Goal: Transaction & Acquisition: Purchase product/service

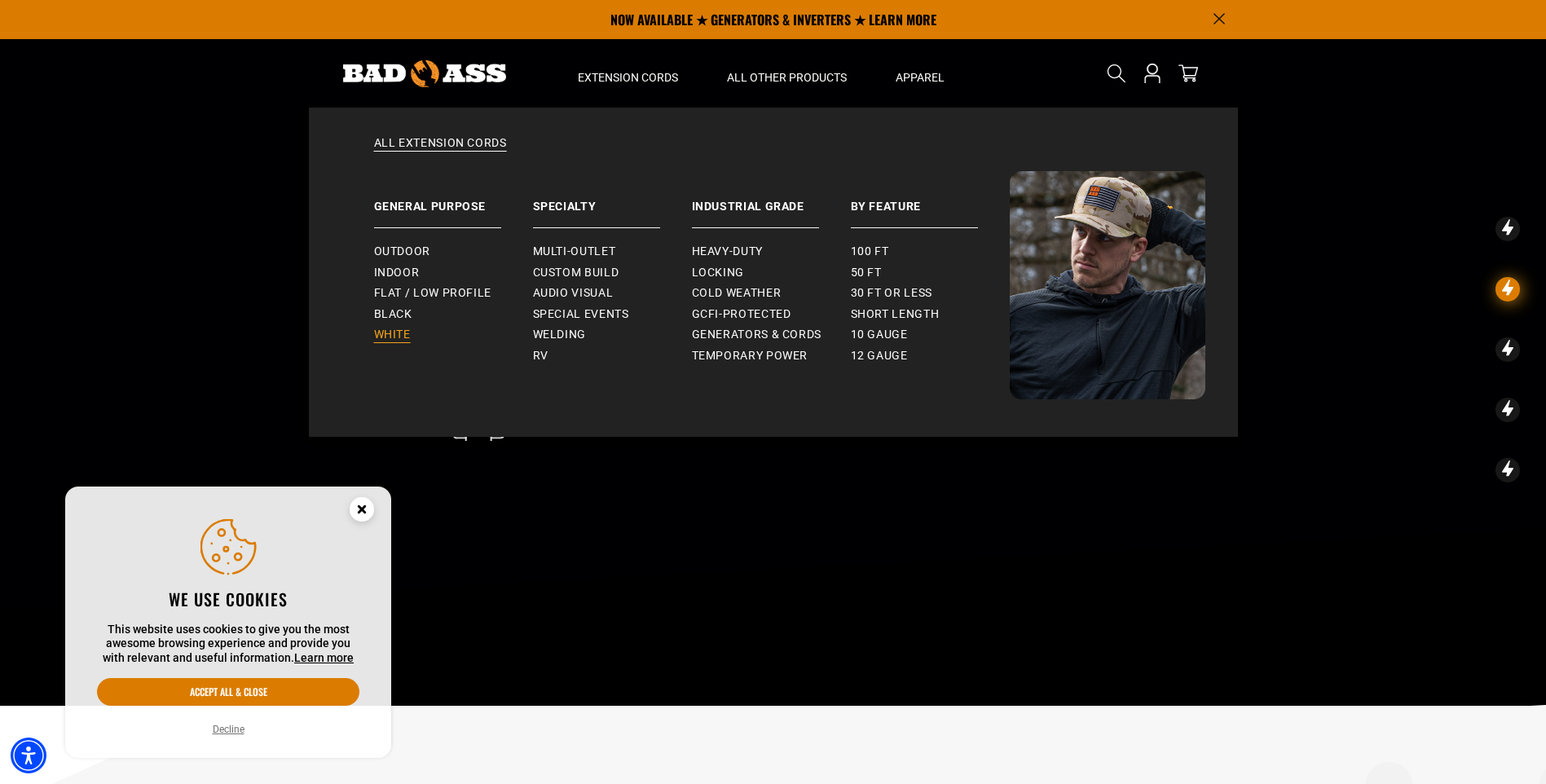
click at [392, 332] on span "White" at bounding box center [392, 335] width 37 height 15
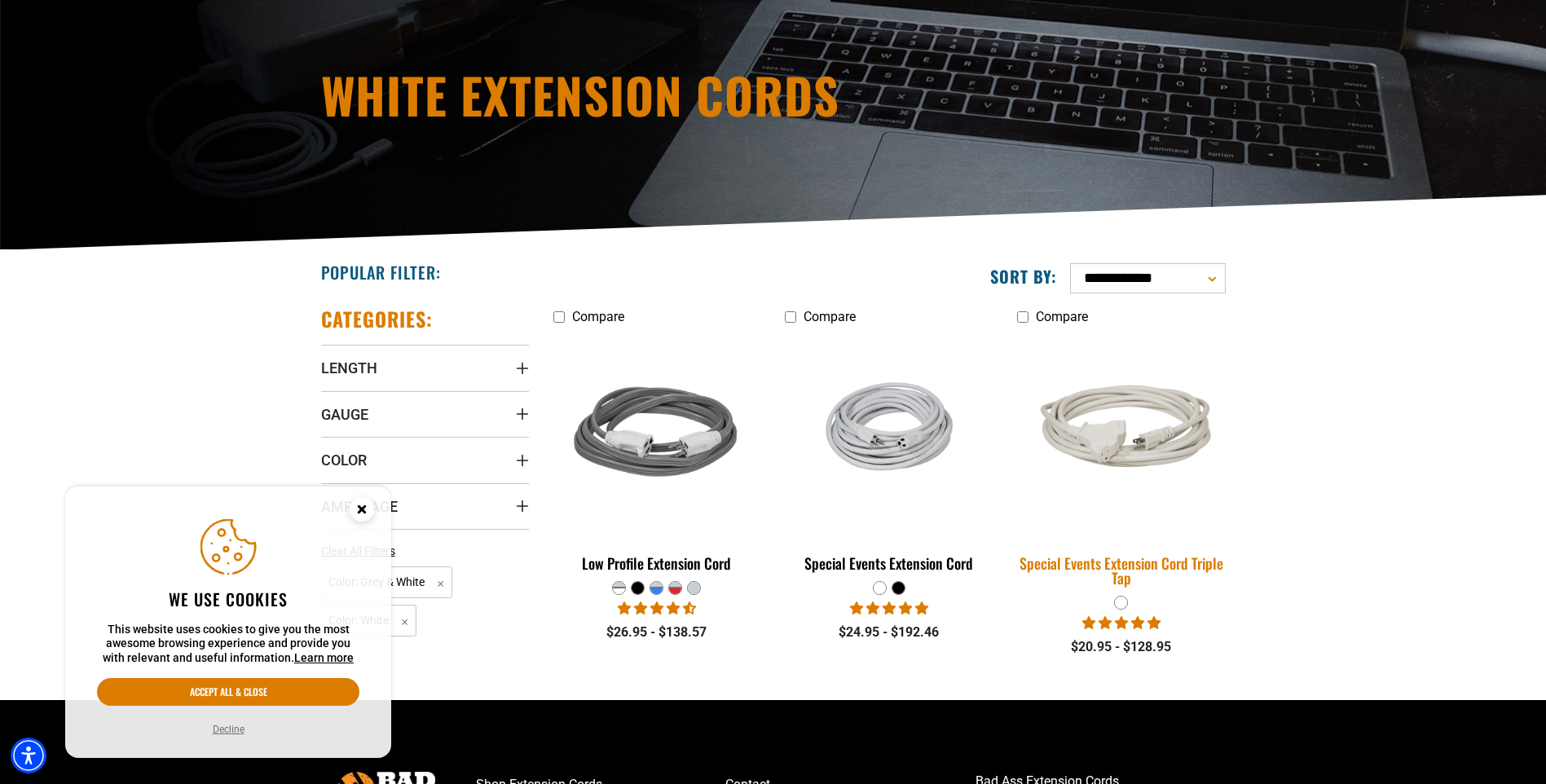
scroll to position [245, 0]
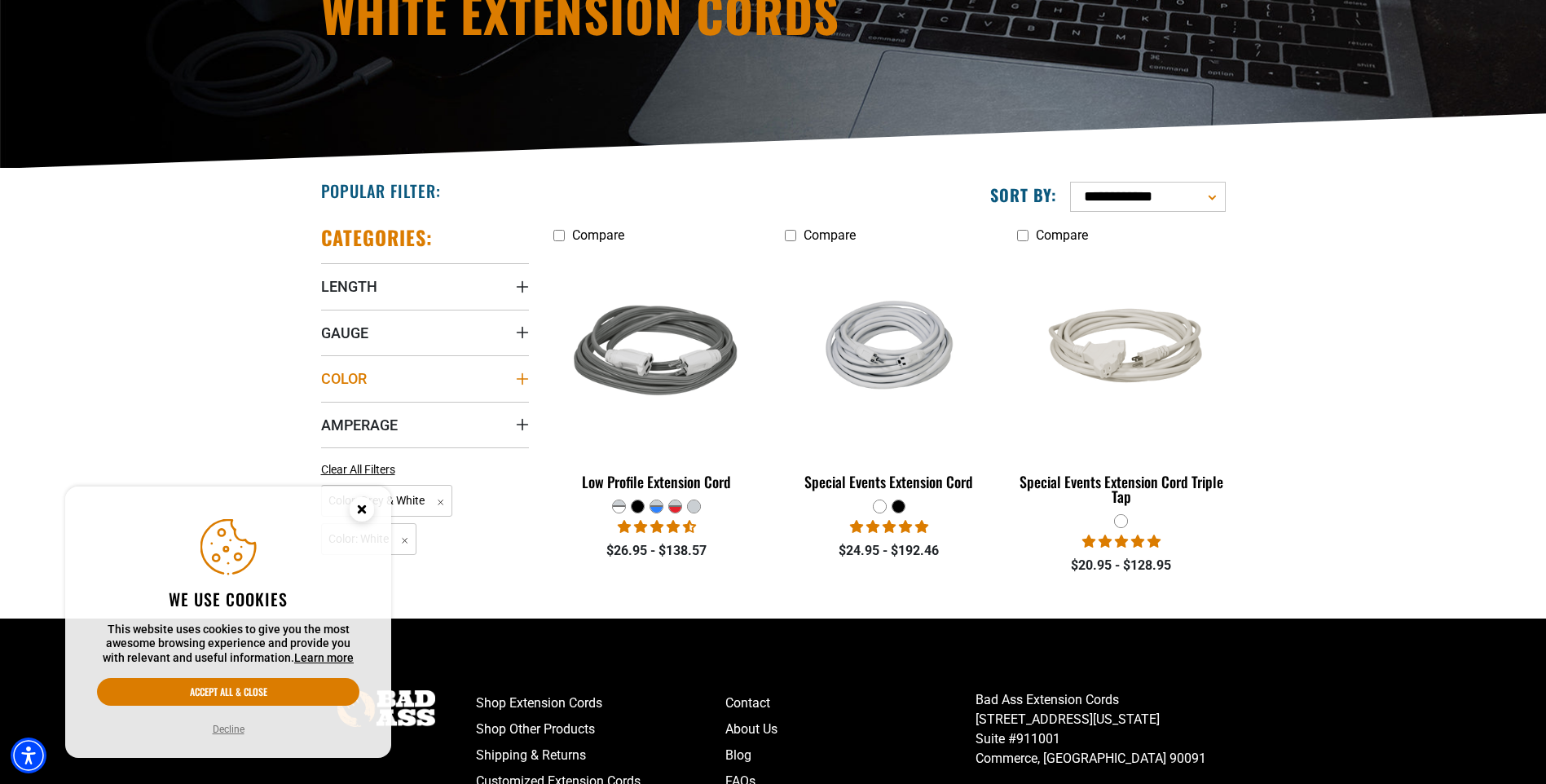
click at [343, 376] on span "Color" at bounding box center [344, 379] width 45 height 19
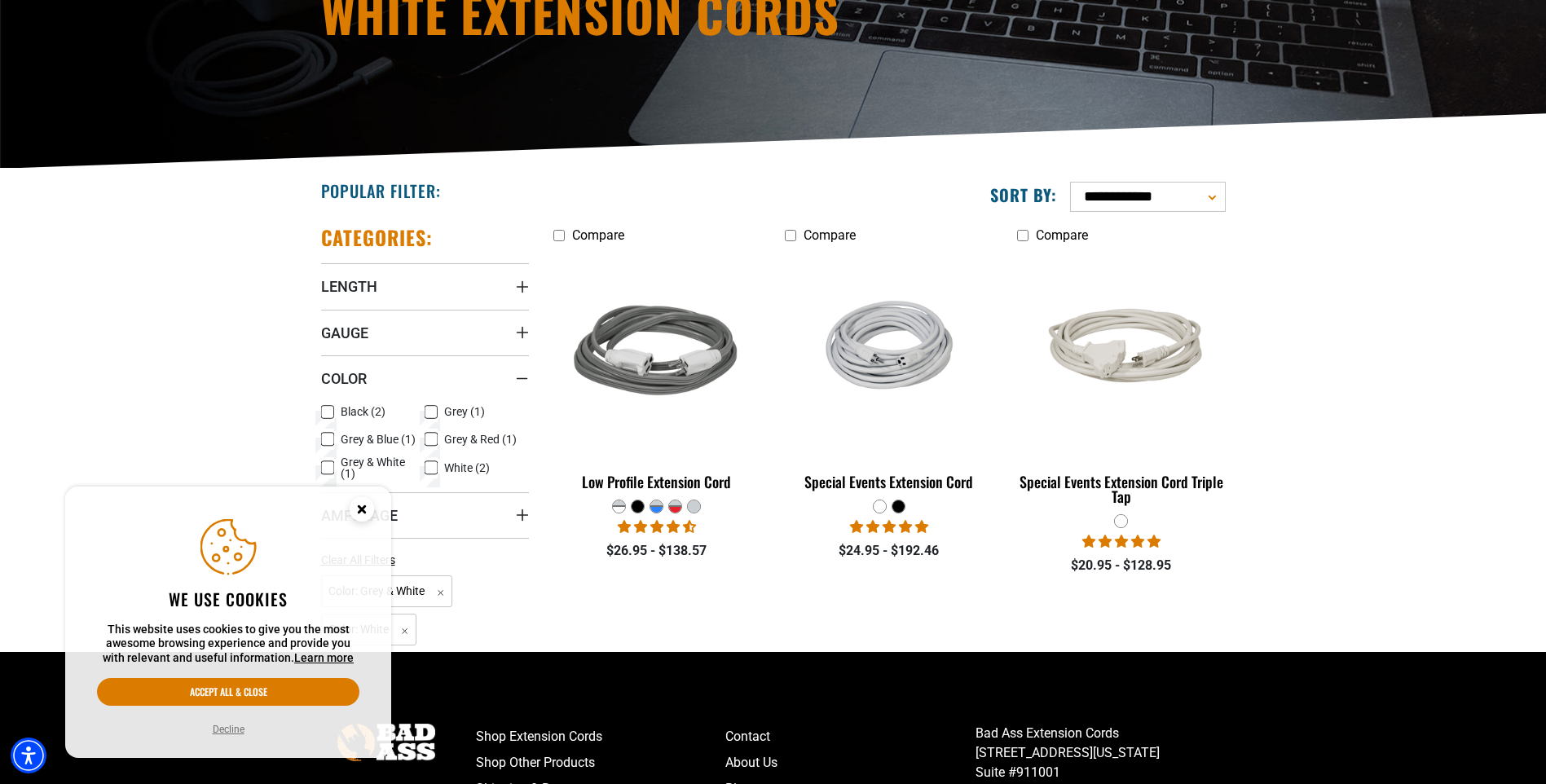
click at [452, 462] on span "White (2)" at bounding box center [467, 468] width 45 height 11
click at [430, 462] on icon at bounding box center [431, 468] width 13 height 21
click at [523, 292] on icon "Length" at bounding box center [522, 287] width 11 height 11
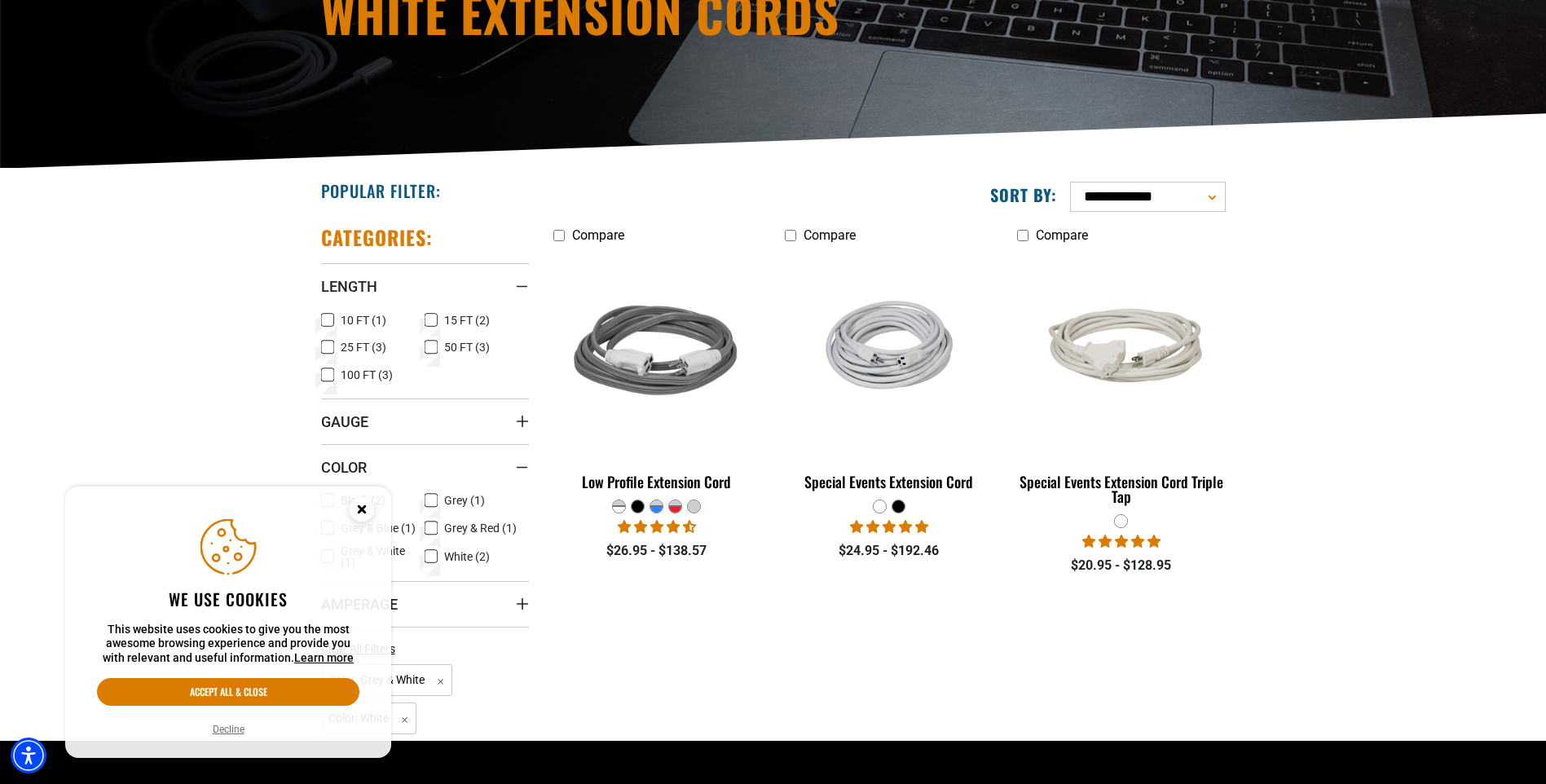
click at [326, 344] on icon at bounding box center [328, 347] width 13 height 21
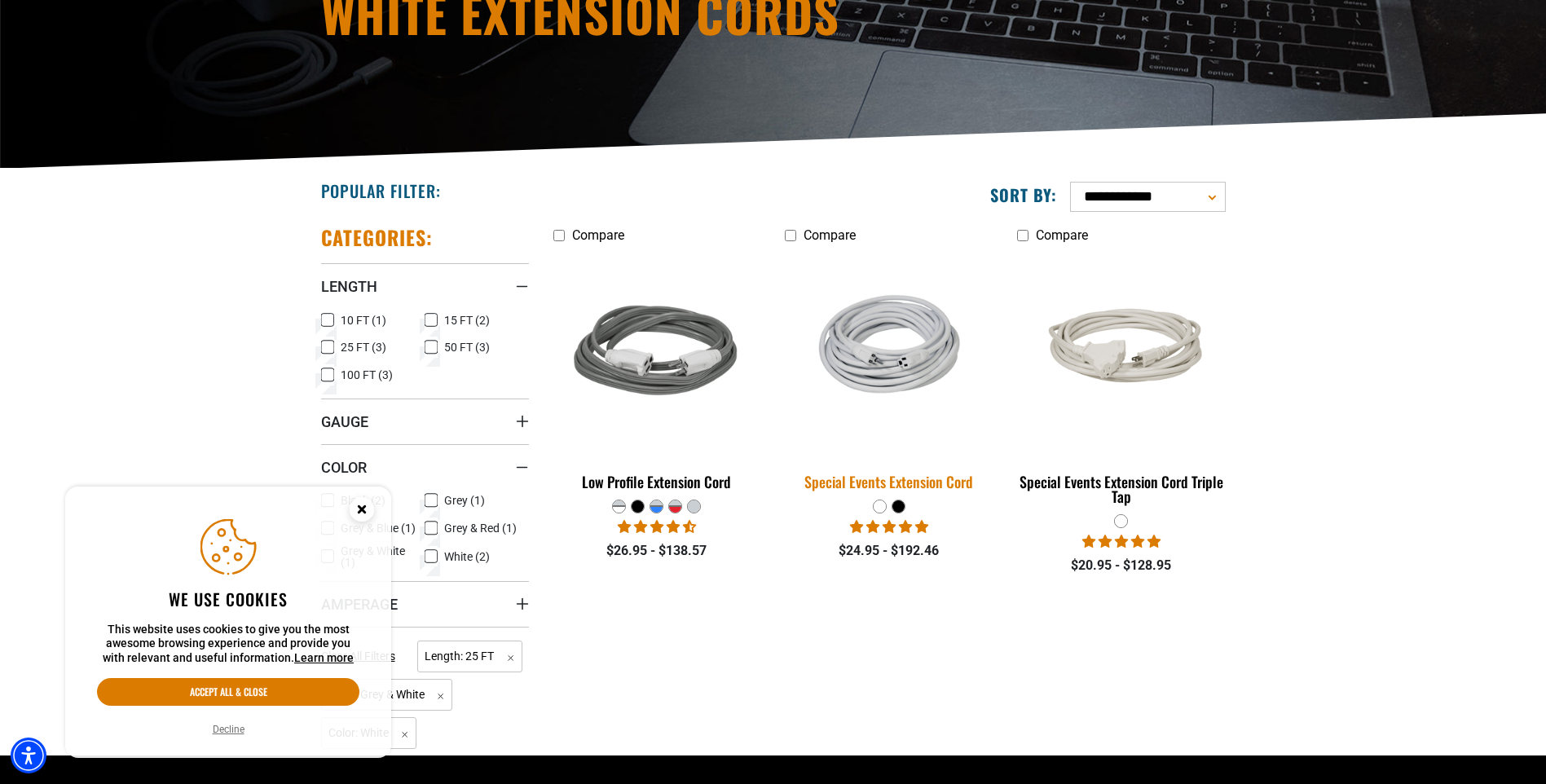
click at [860, 367] on img at bounding box center [888, 352] width 228 height 150
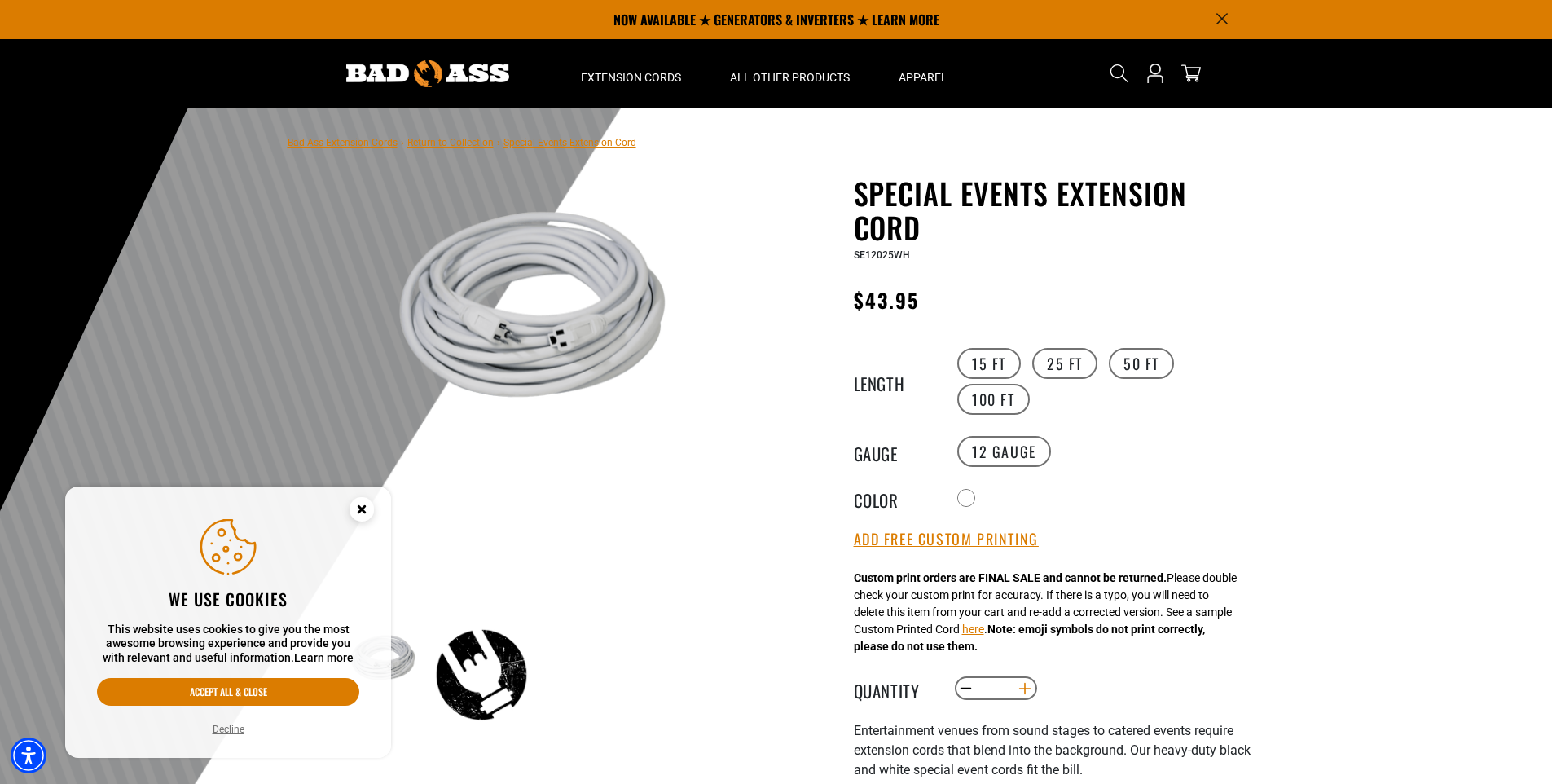
click at [1024, 685] on button "Increase quantity for Special Events Extension Cord" at bounding box center [1024, 688] width 26 height 27
click at [1024, 688] on button "Increase quantity for Special Events Extension Cord" at bounding box center [1024, 688] width 26 height 27
click at [1024, 684] on button "Increase quantity for Special Events Extension Cord" at bounding box center [1024, 688] width 26 height 27
click at [1030, 687] on button "Increase quantity for Special Events Extension Cord" at bounding box center [1024, 688] width 26 height 27
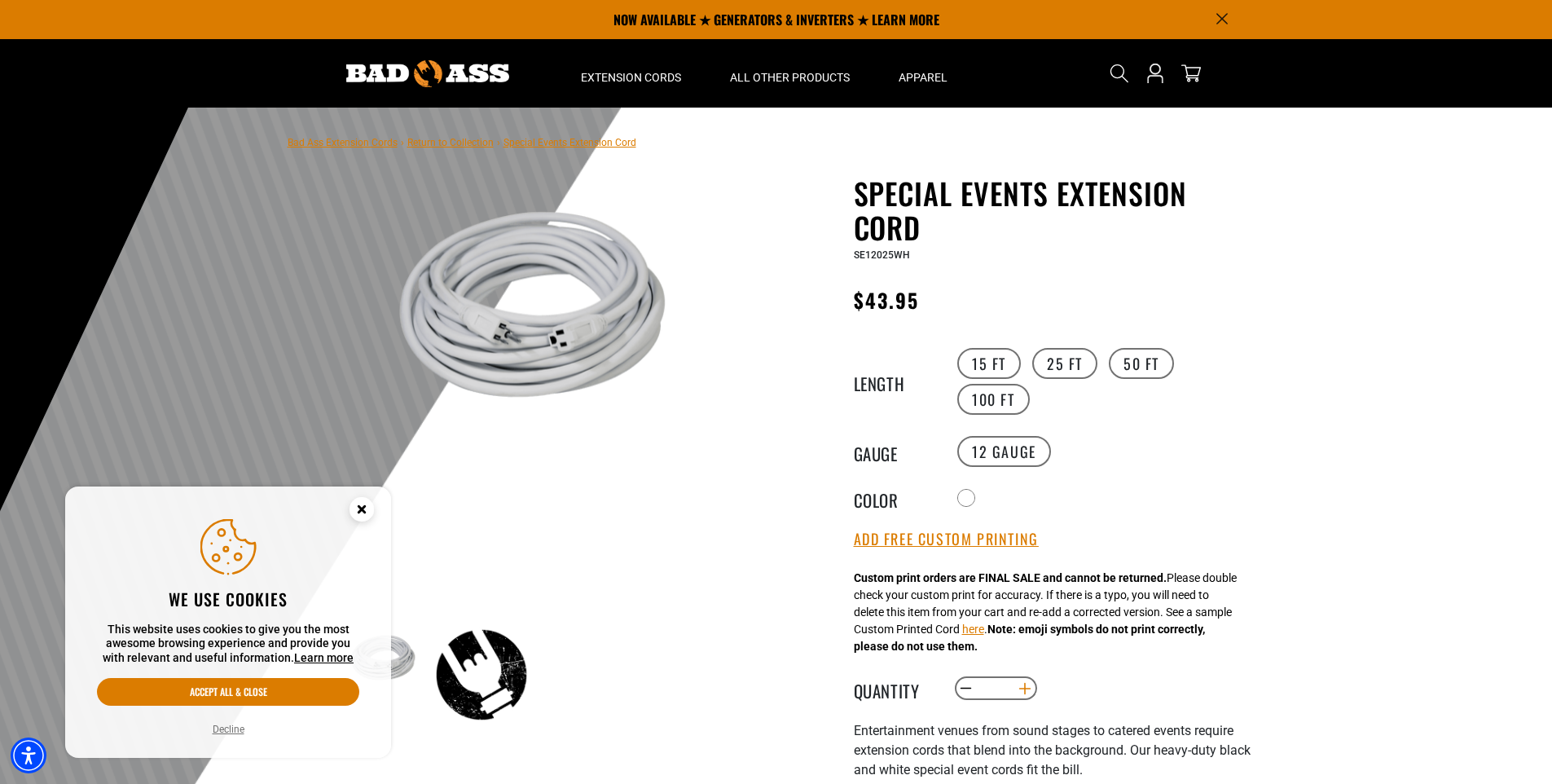
click at [1030, 690] on button "Increase quantity for Special Events Extension Cord" at bounding box center [1024, 688] width 26 height 27
click at [1028, 690] on button "Increase quantity for Special Events Extension Cord" at bounding box center [1024, 688] width 26 height 27
click at [1027, 690] on button "Increase quantity for Special Events Extension Cord" at bounding box center [1024, 688] width 26 height 27
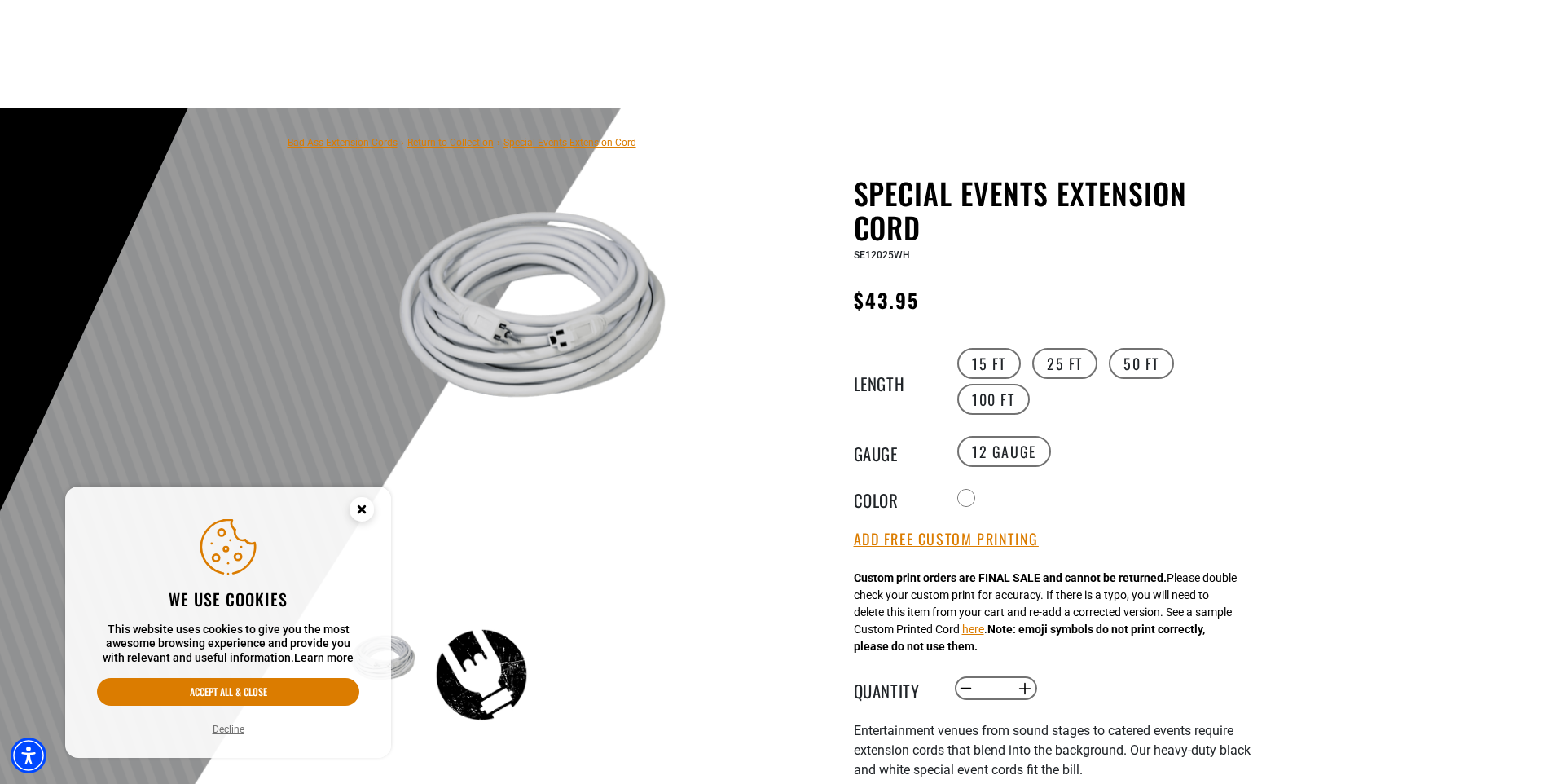
scroll to position [245, 0]
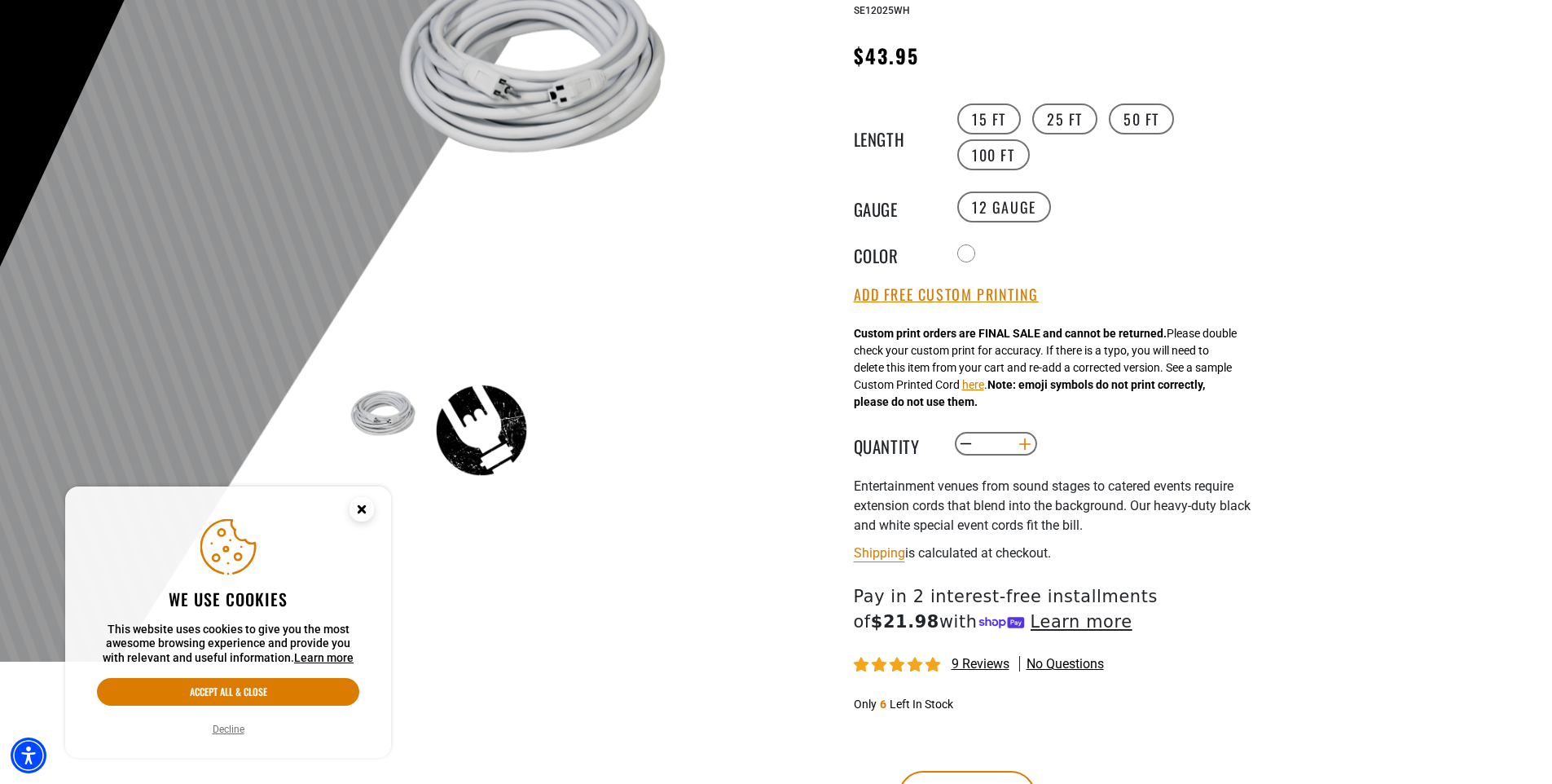
click at [1027, 446] on button "Increase quantity for Special Events Extension Cord" at bounding box center [1024, 443] width 26 height 27
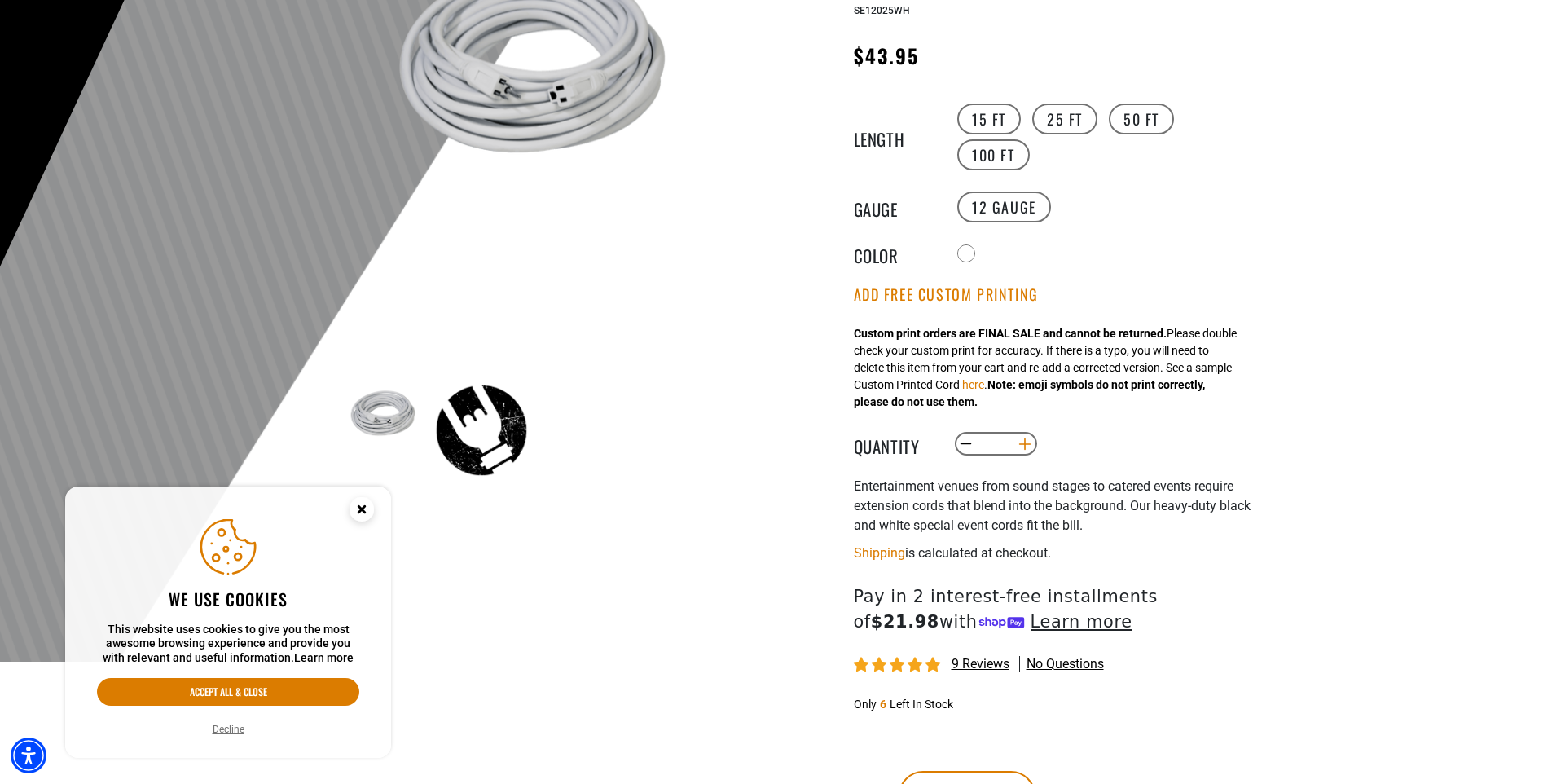
click at [1027, 446] on button "Increase quantity for Special Events Extension Cord" at bounding box center [1024, 443] width 26 height 27
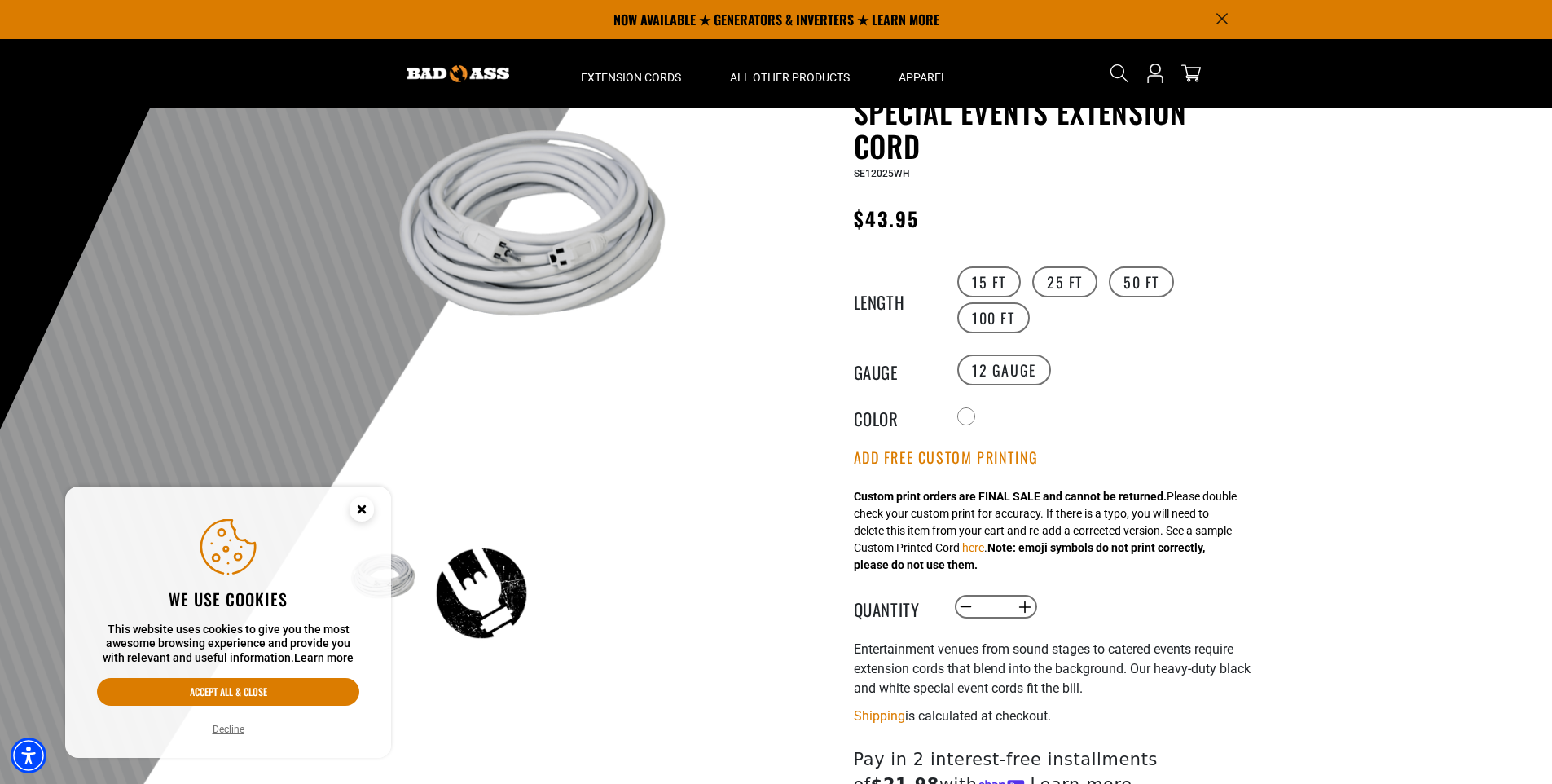
scroll to position [0, 0]
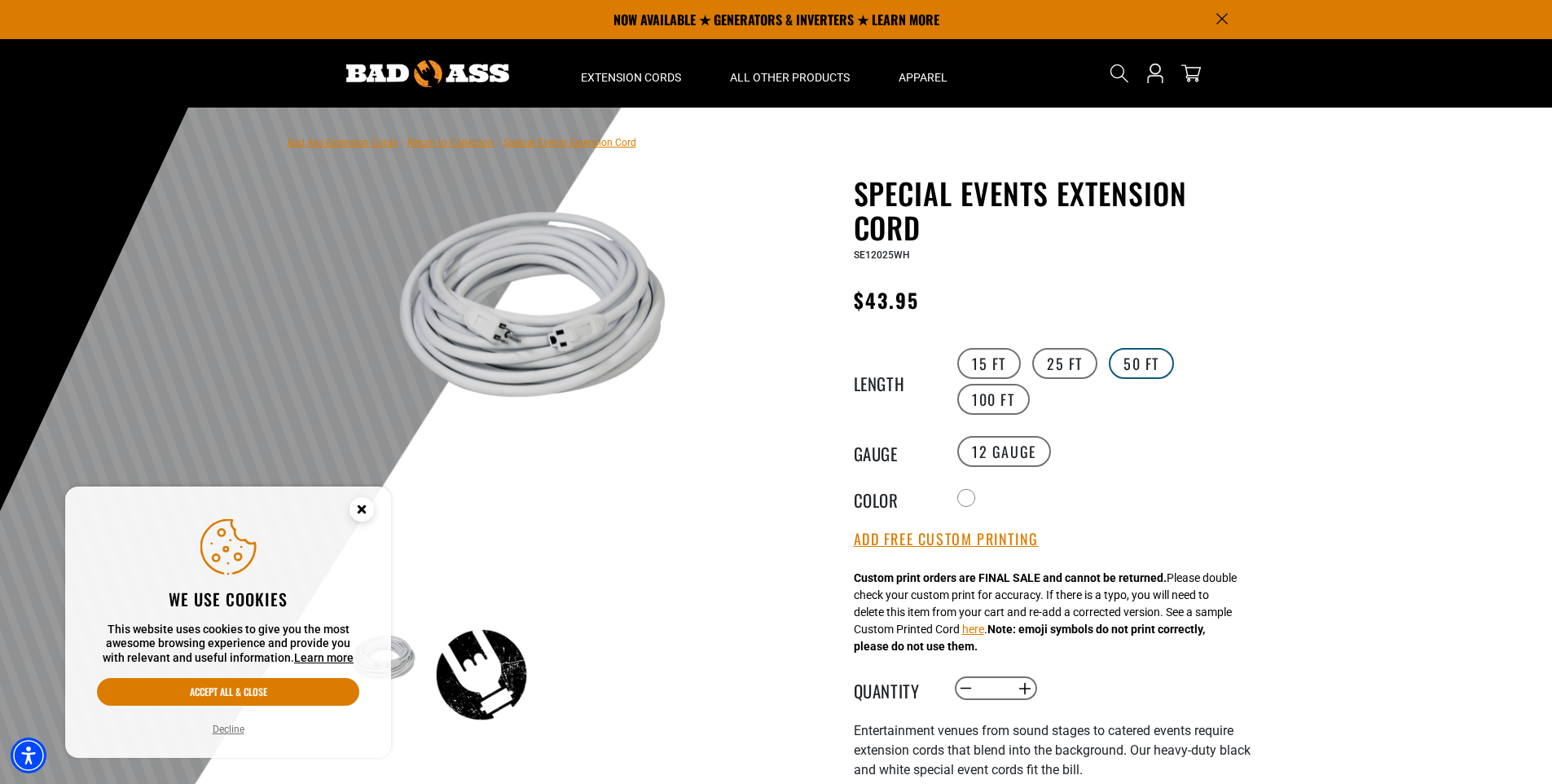
click at [1140, 369] on label "50 FT" at bounding box center [1141, 363] width 65 height 31
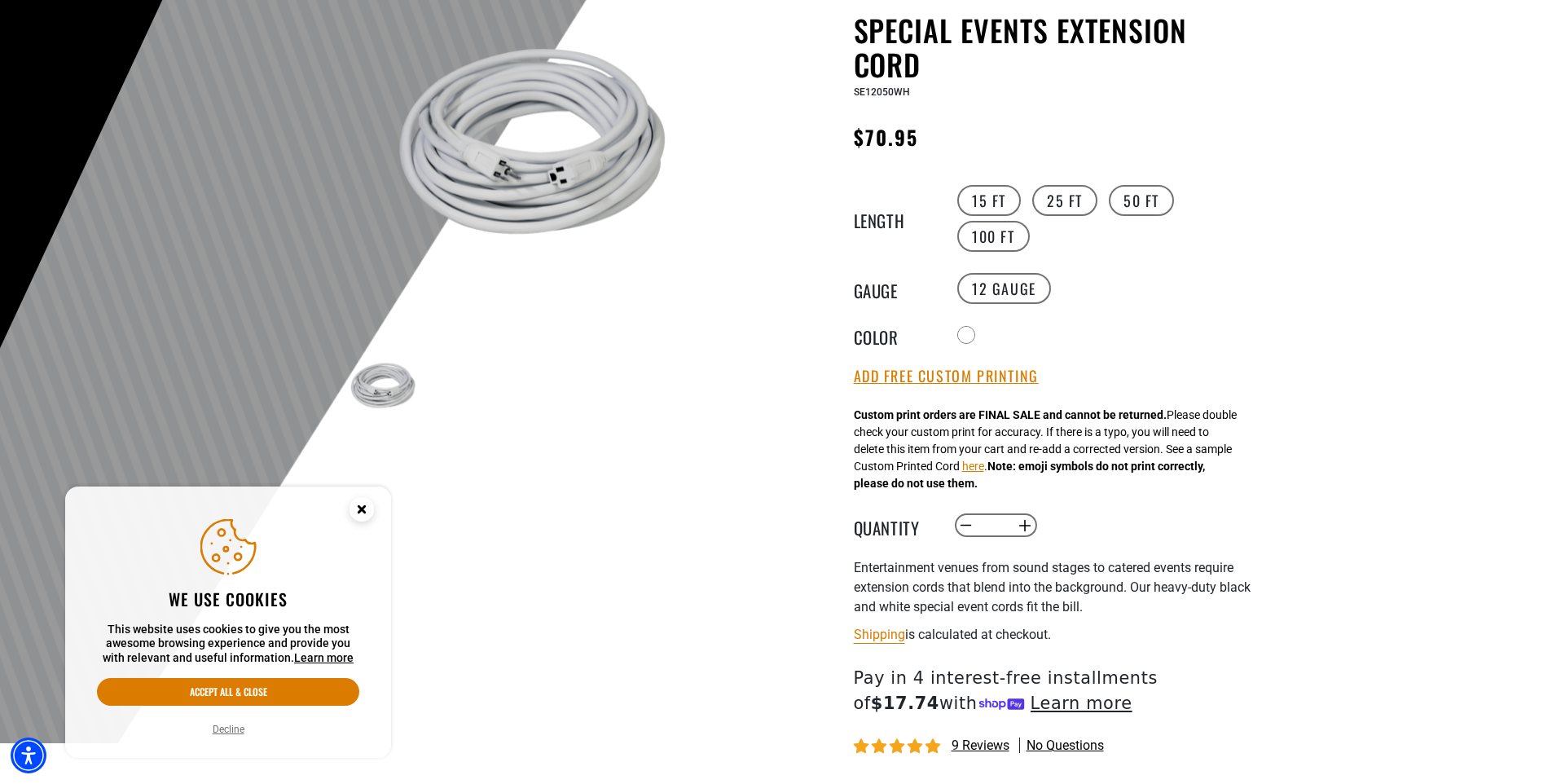
scroll to position [326, 0]
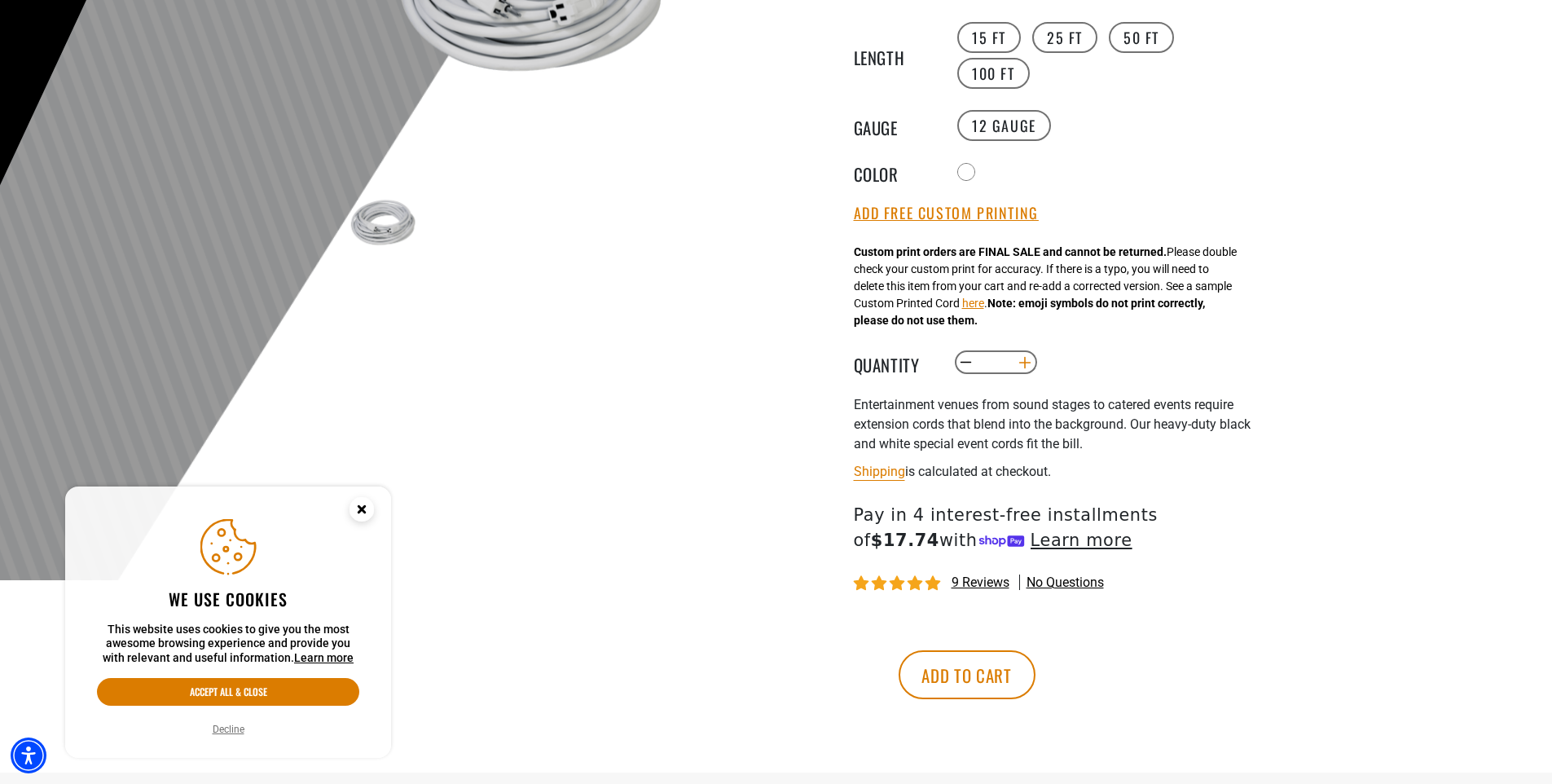
click at [1022, 363] on button "Increase quantity for Special Events Extension Cord" at bounding box center [1024, 362] width 26 height 27
type input "**"
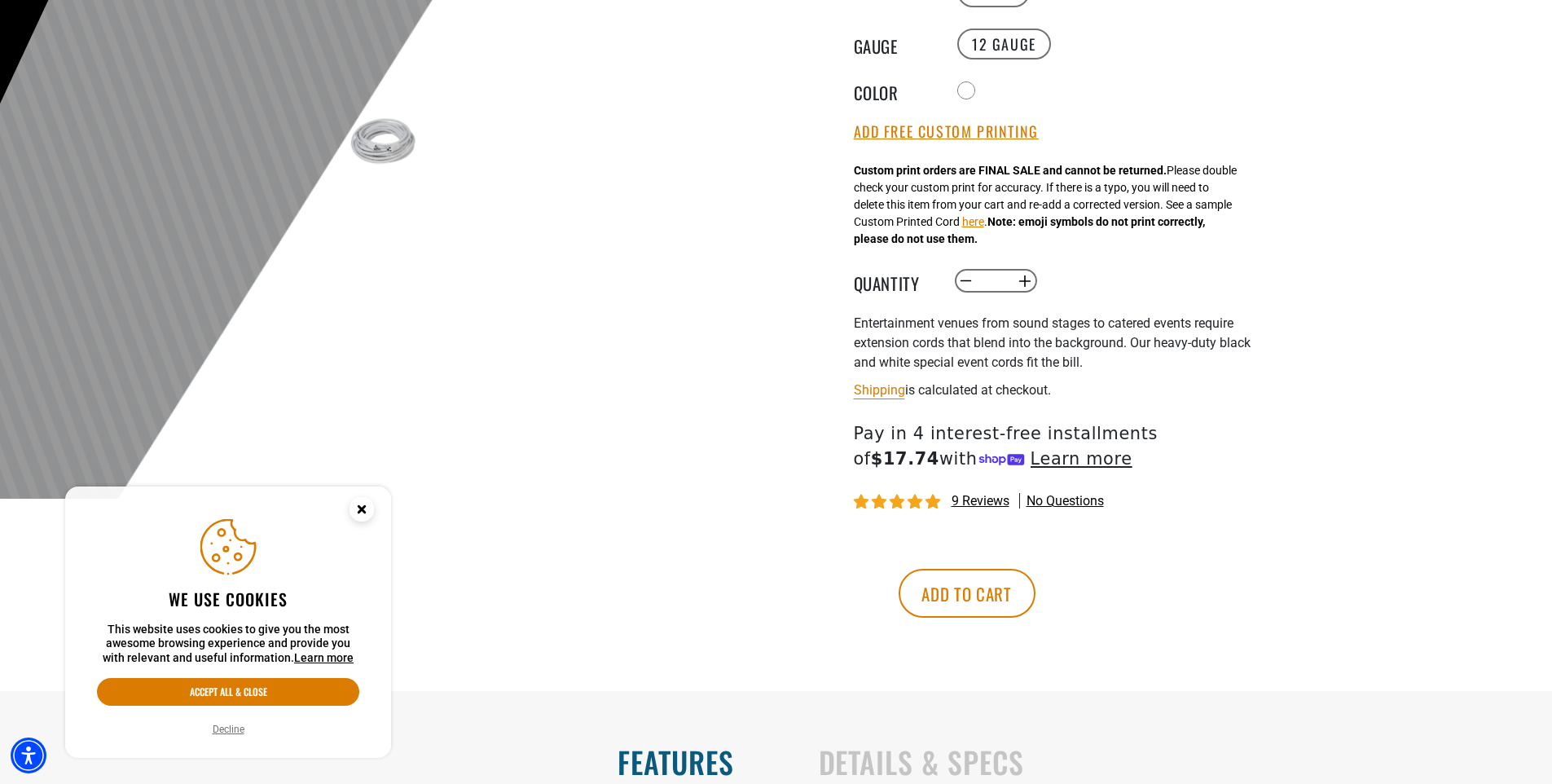
click at [357, 504] on circle "Close this option" at bounding box center [362, 509] width 25 height 25
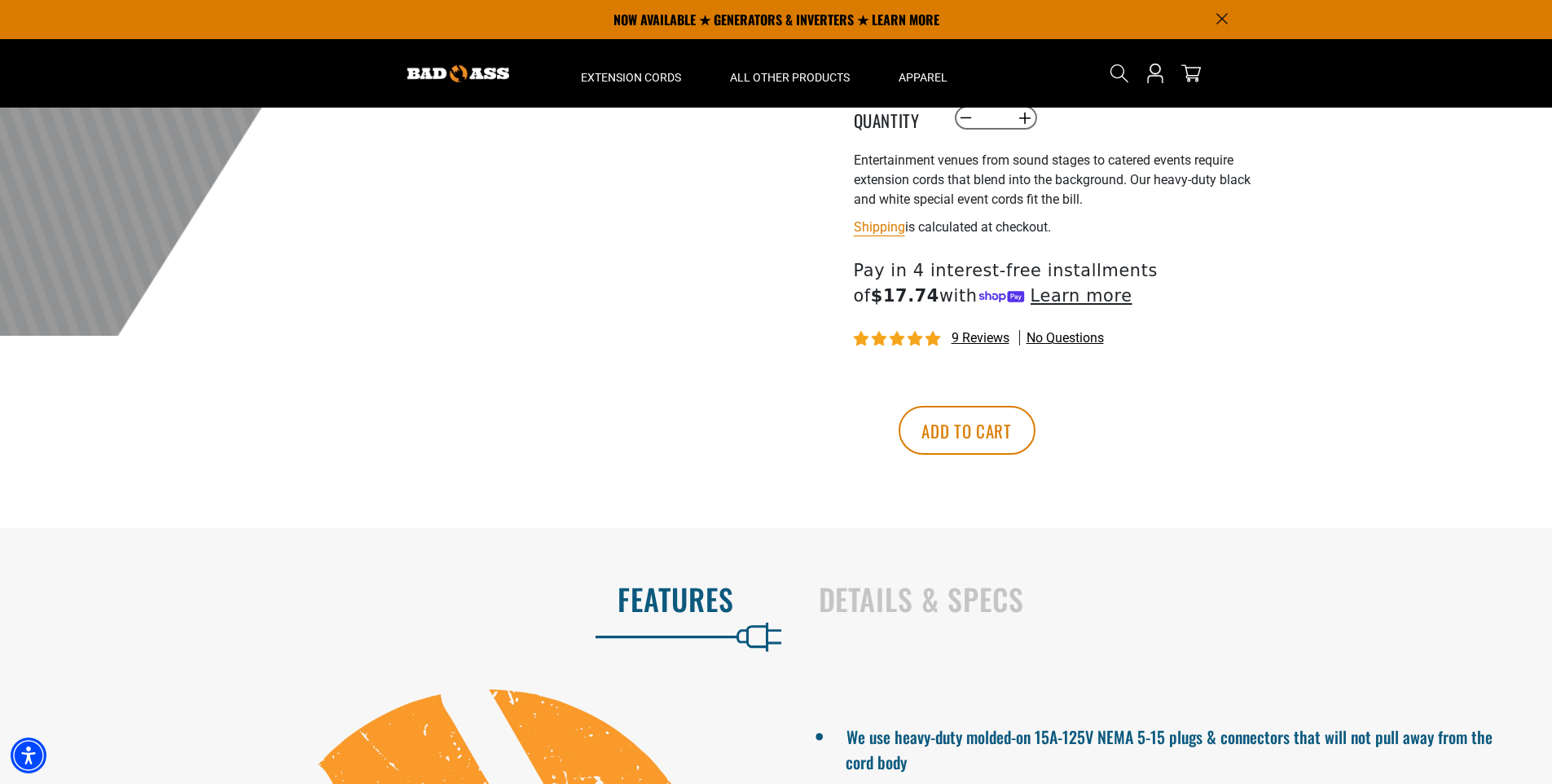
scroll to position [81, 0]
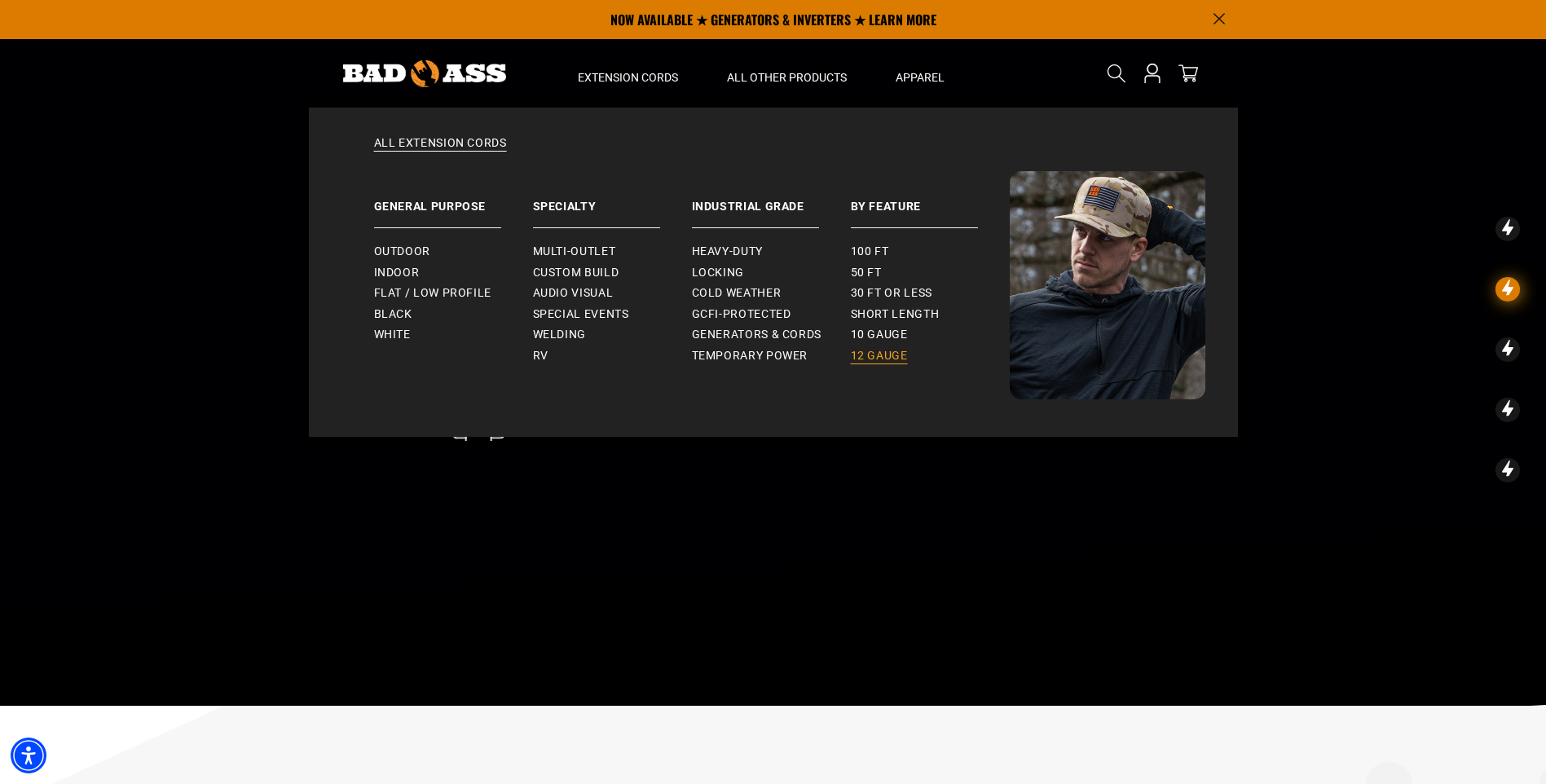
click at [871, 357] on span "12 gauge" at bounding box center [879, 356] width 57 height 15
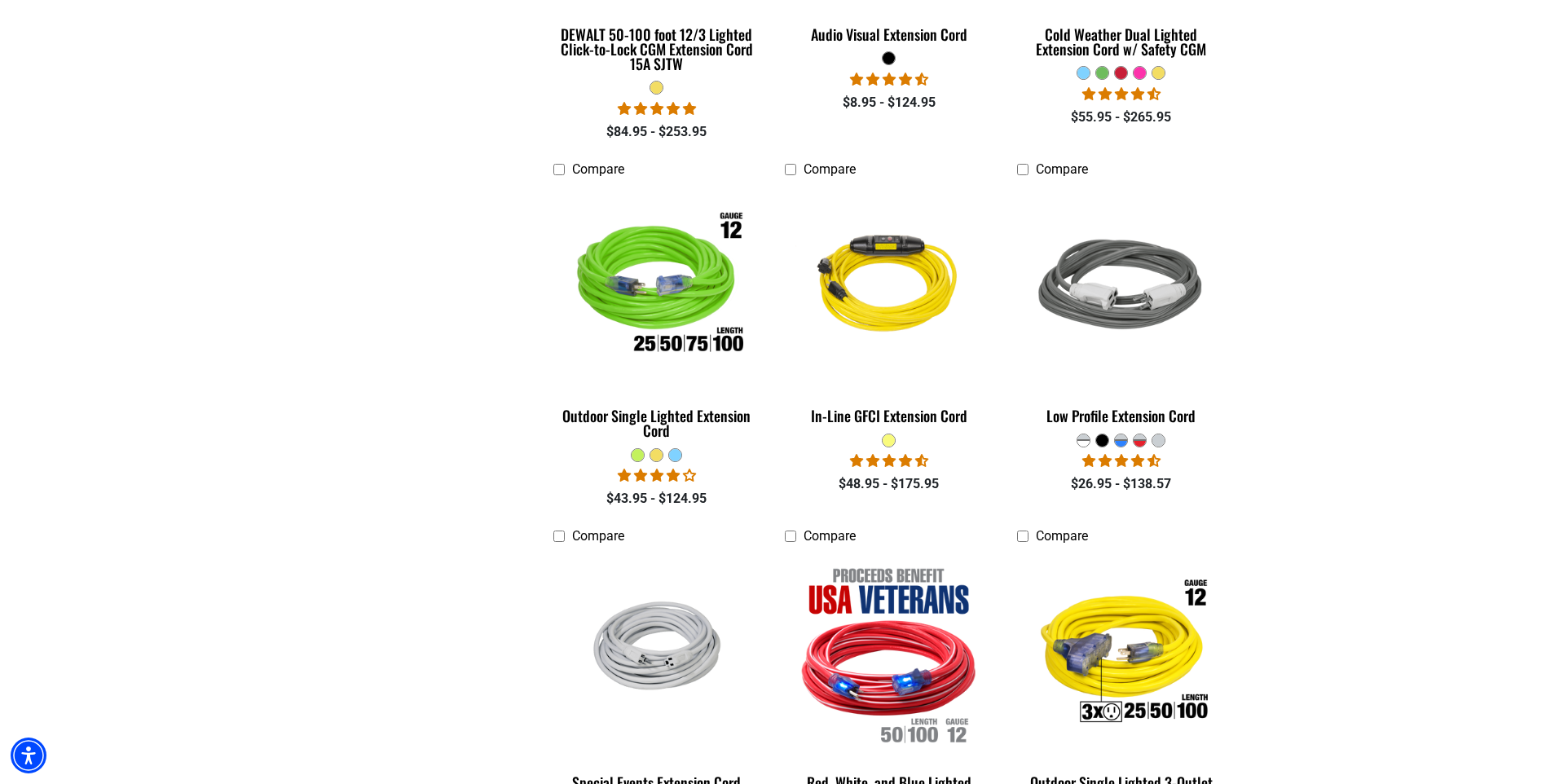
scroll to position [1140, 0]
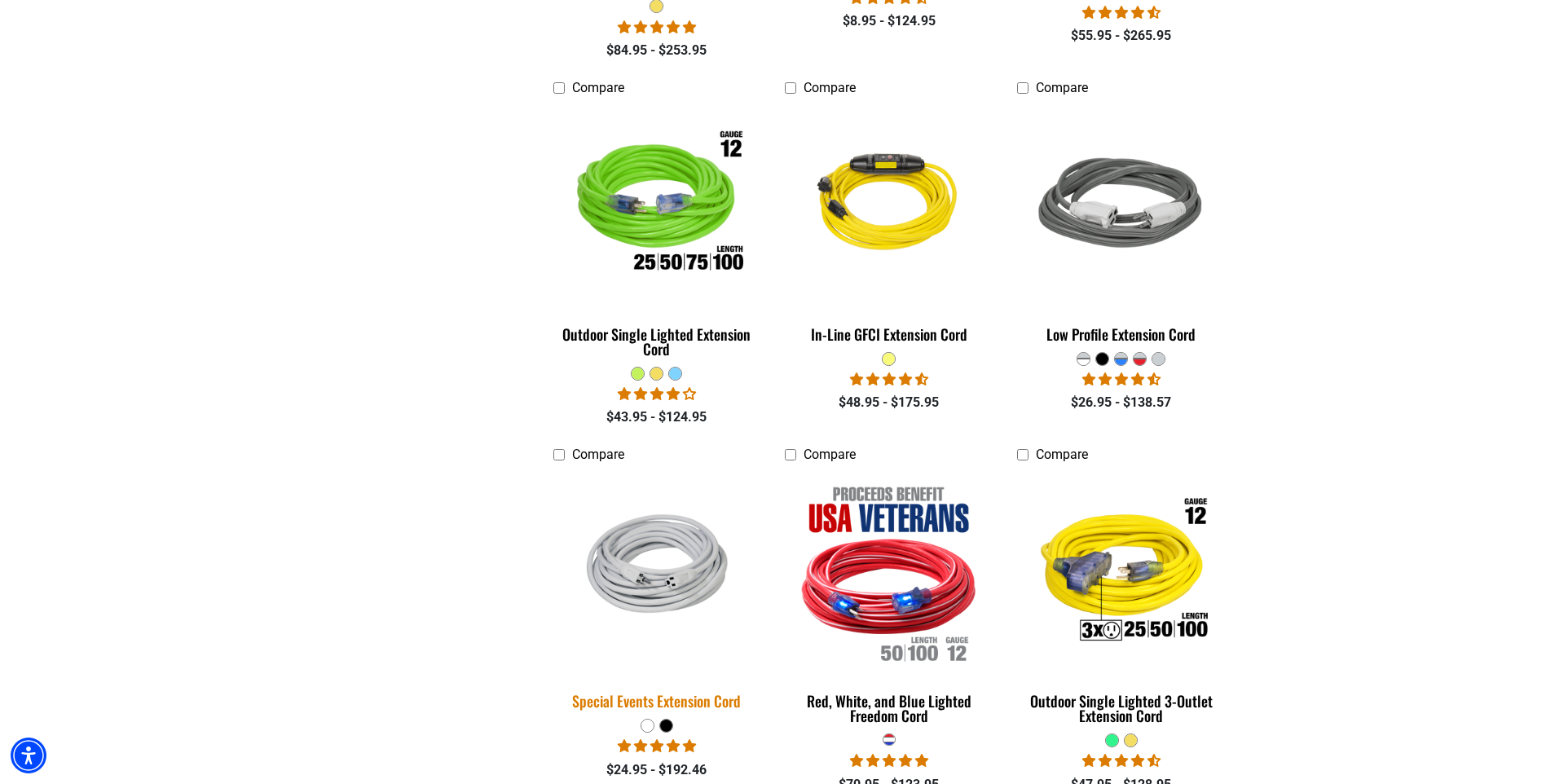
click at [640, 573] on img at bounding box center [656, 571] width 228 height 150
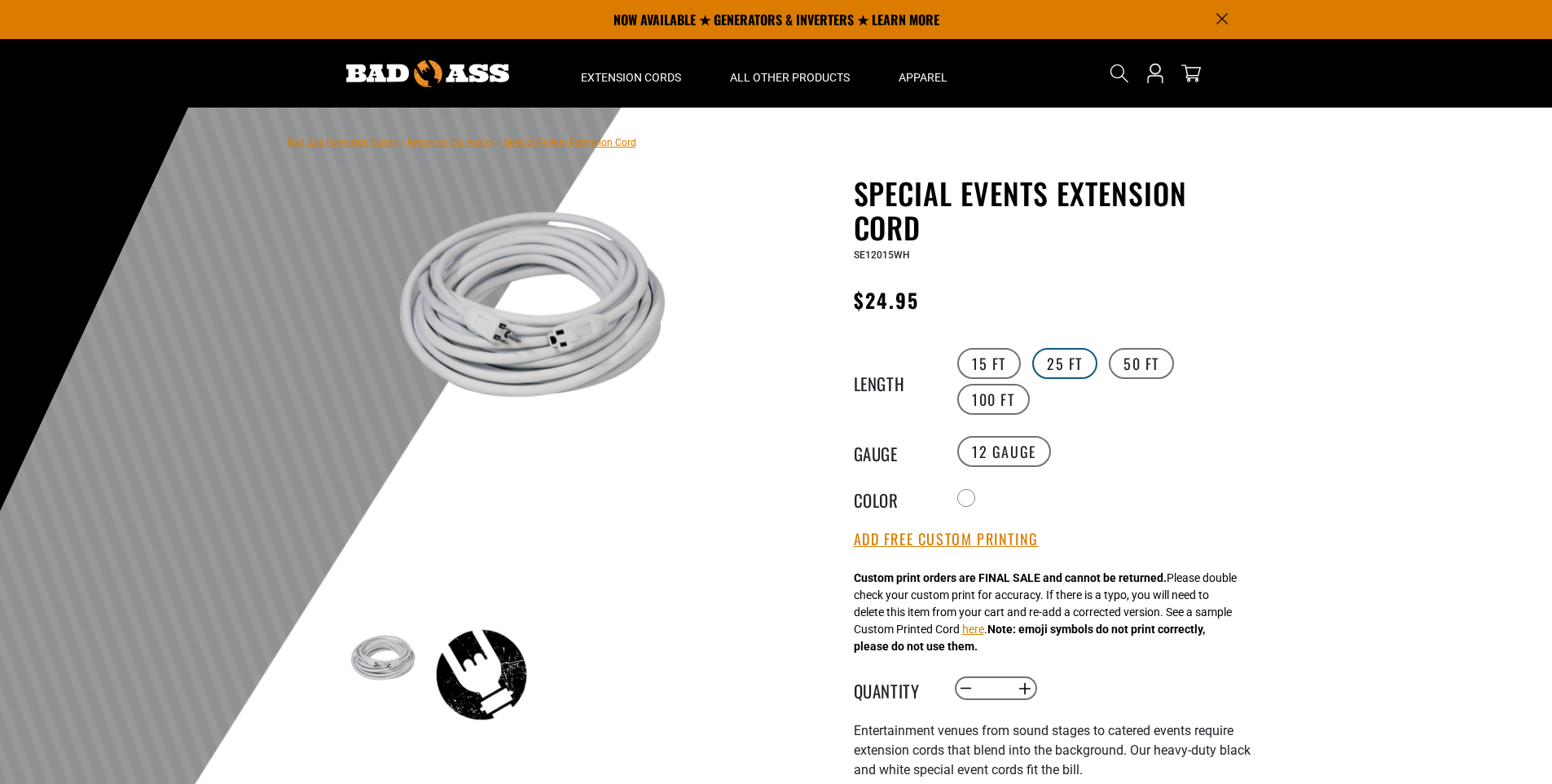
click at [1063, 370] on label "25 FT" at bounding box center [1065, 363] width 65 height 31
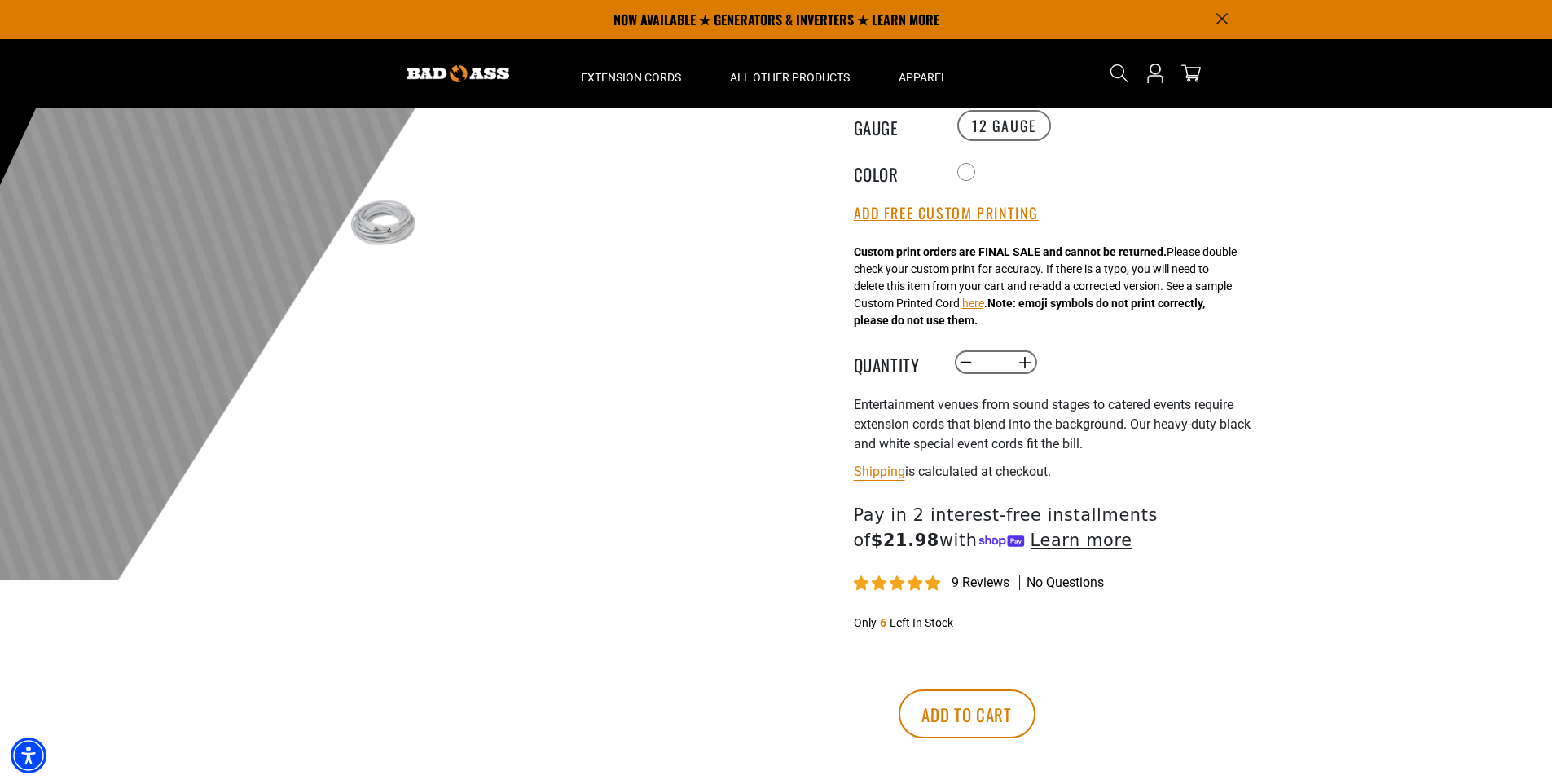
scroll to position [245, 0]
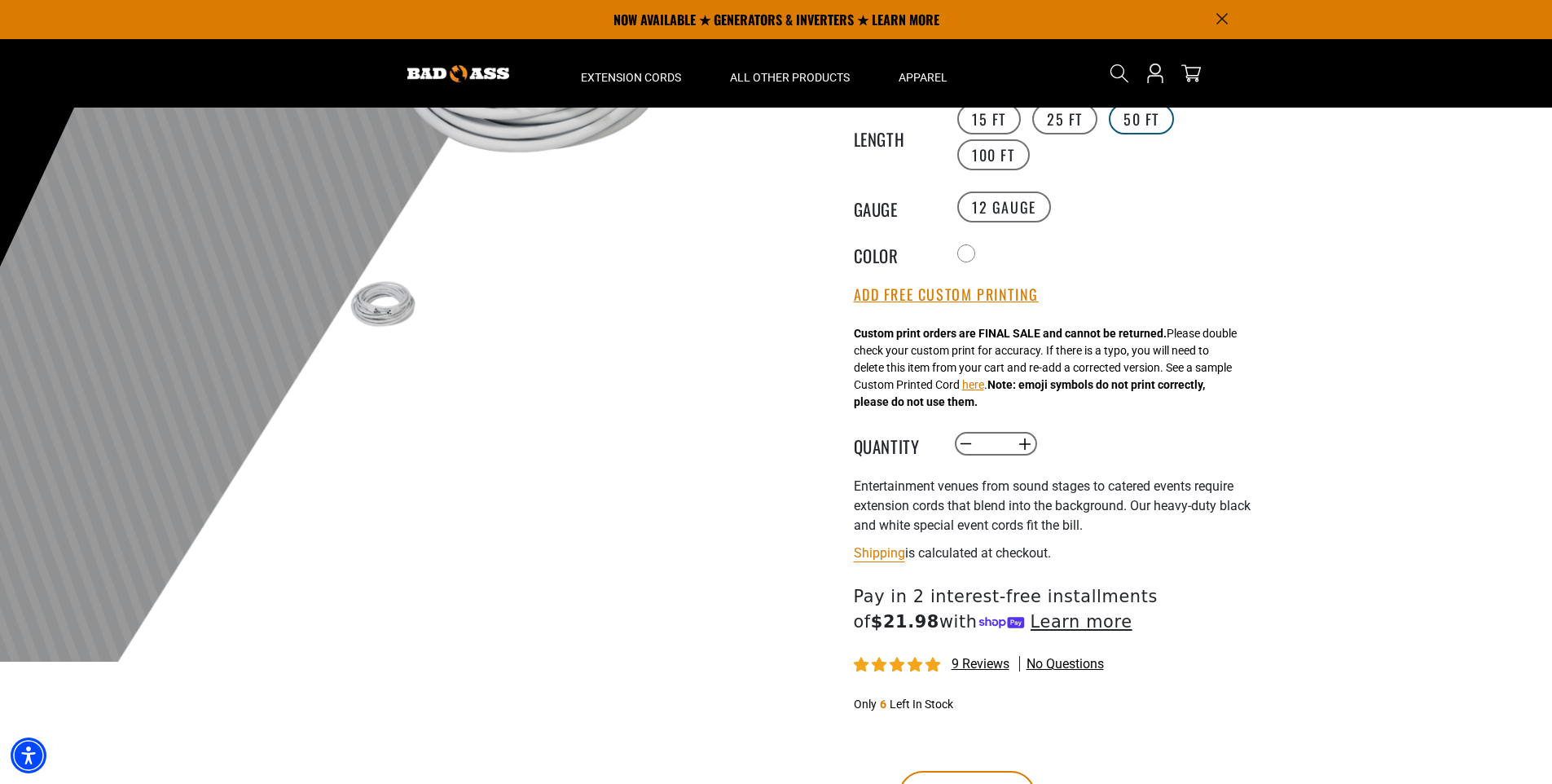
click at [1149, 121] on label "50 FT" at bounding box center [1141, 119] width 65 height 31
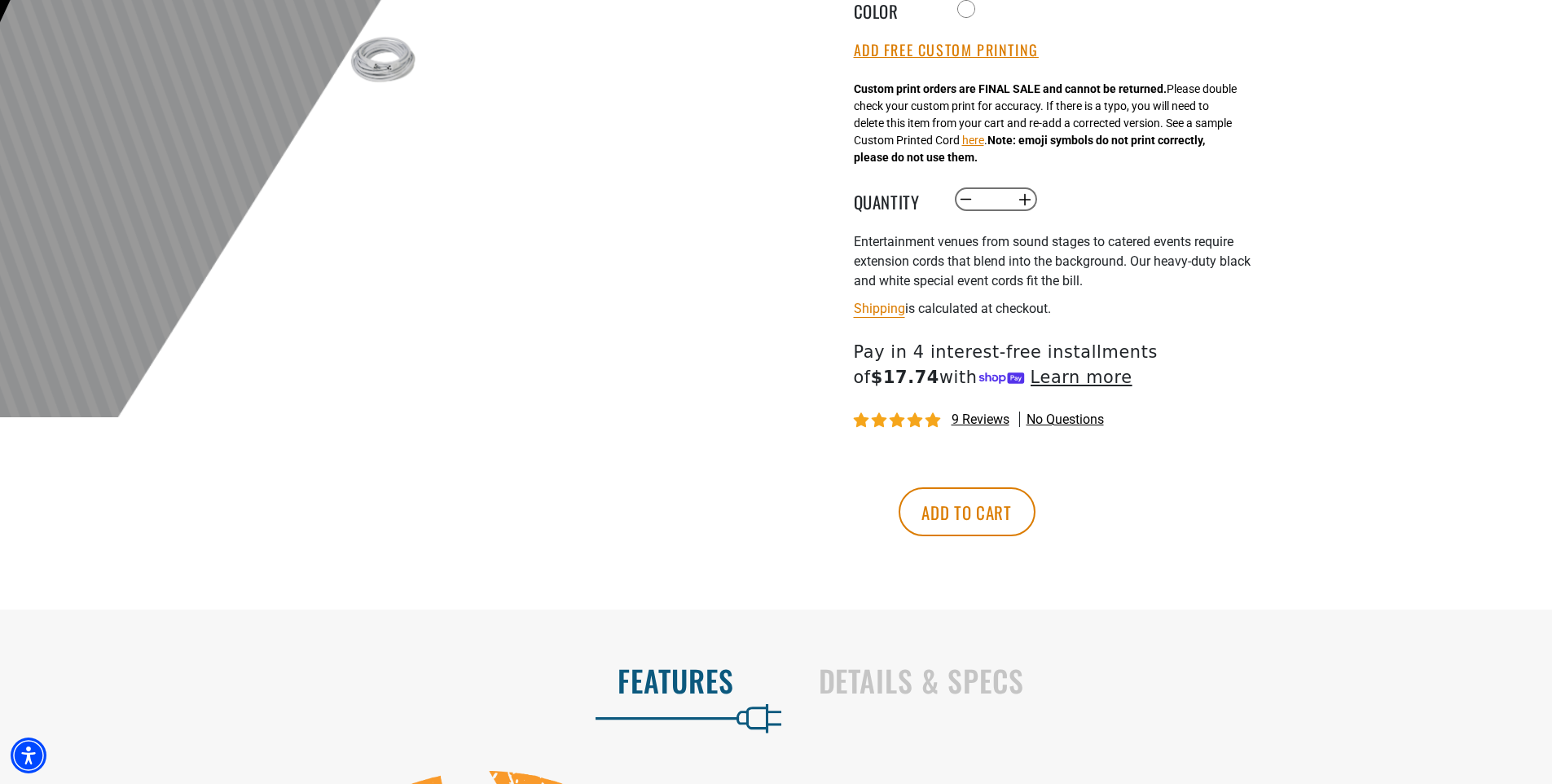
scroll to position [571, 0]
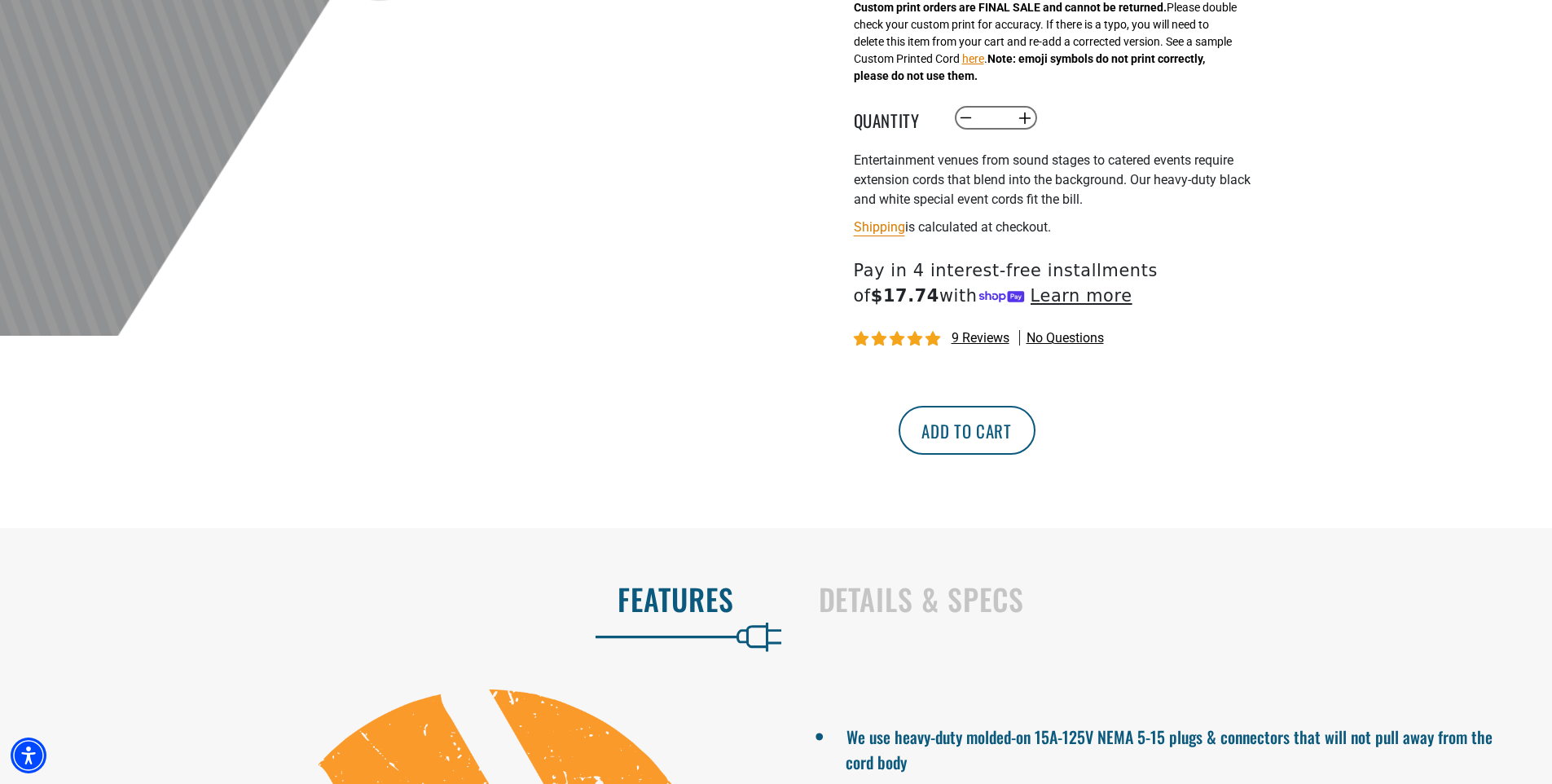
click at [1035, 435] on button "Add to cart" at bounding box center [966, 430] width 137 height 49
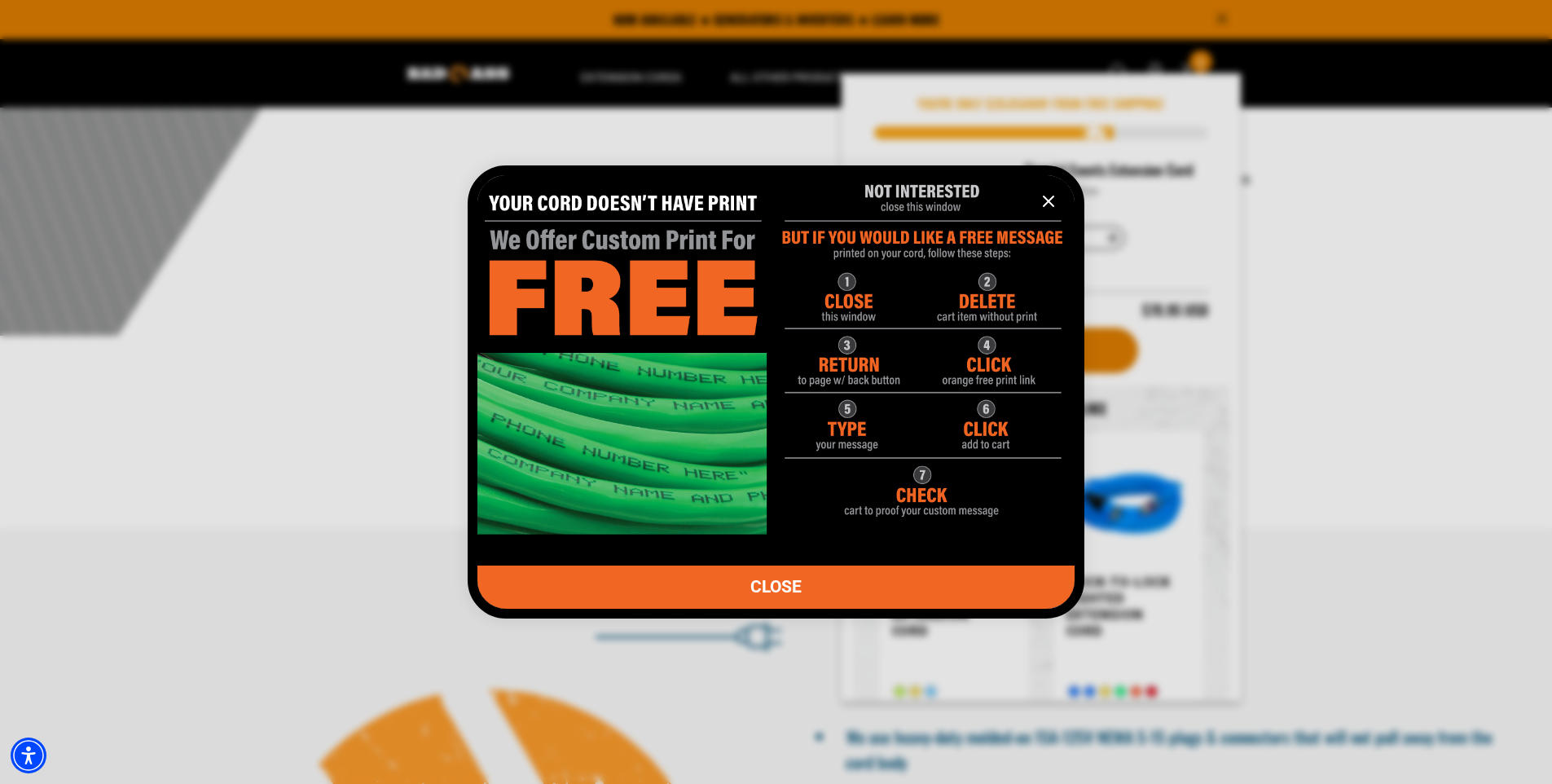
click at [1052, 200] on icon "information" at bounding box center [1049, 201] width 20 height 20
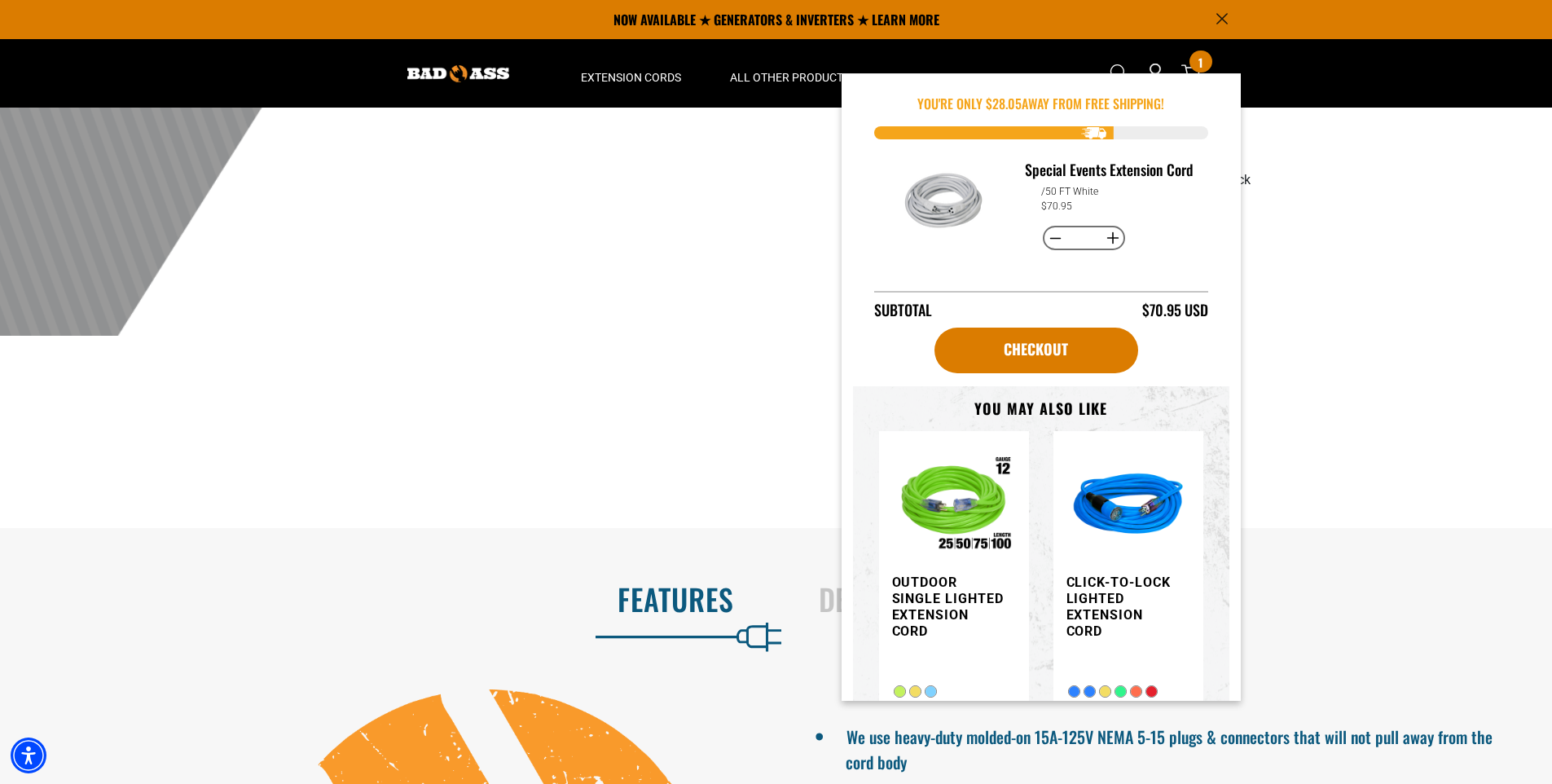
scroll to position [488, 0]
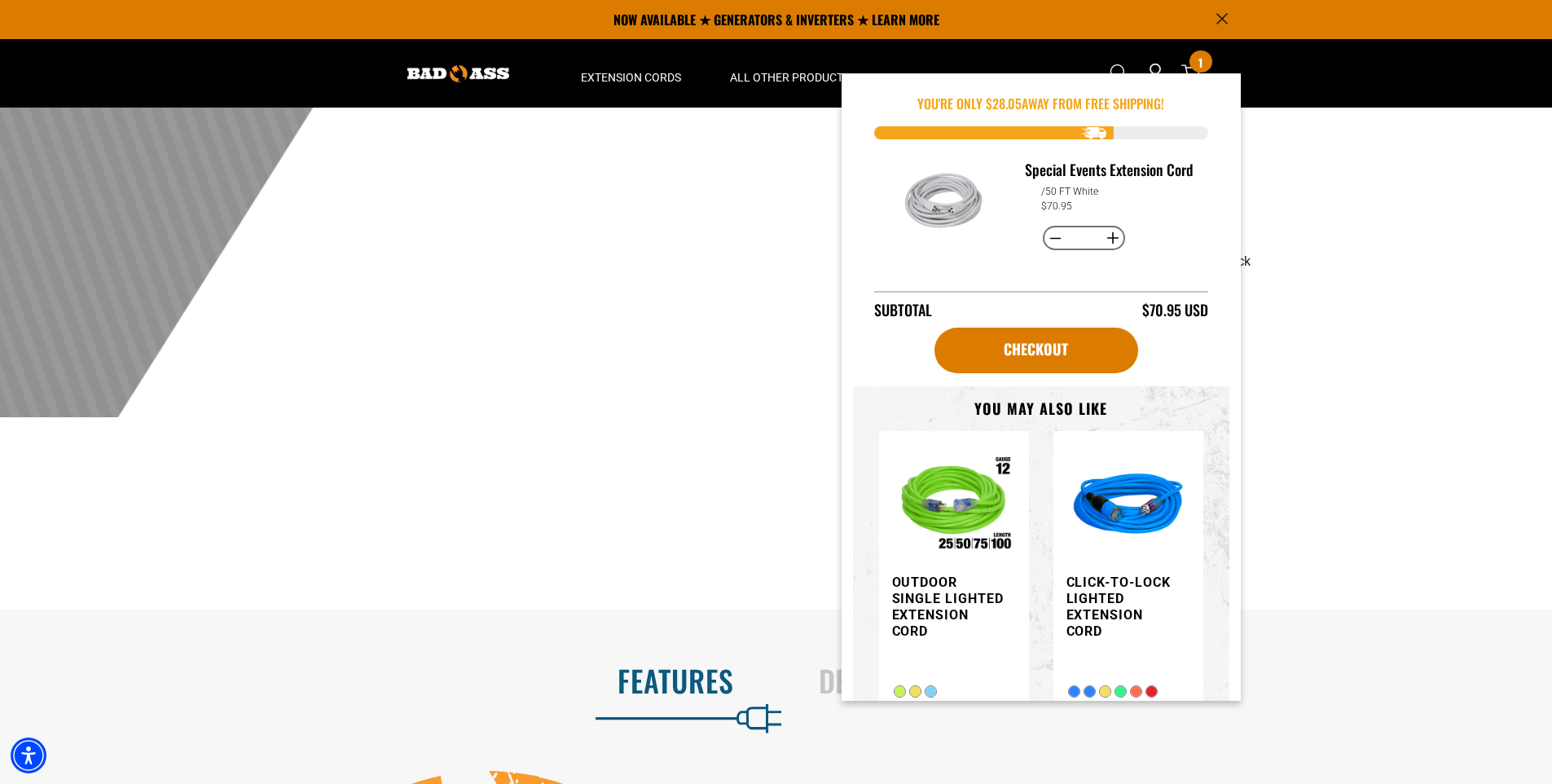
drag, startPoint x: 554, startPoint y: 347, endPoint x: 560, endPoint y: 342, distance: 7.8
click at [554, 343] on div "1 of 2 Previous Next Previous Next 1 2 3 4 5 1 2" at bounding box center [531, 148] width 488 height 922
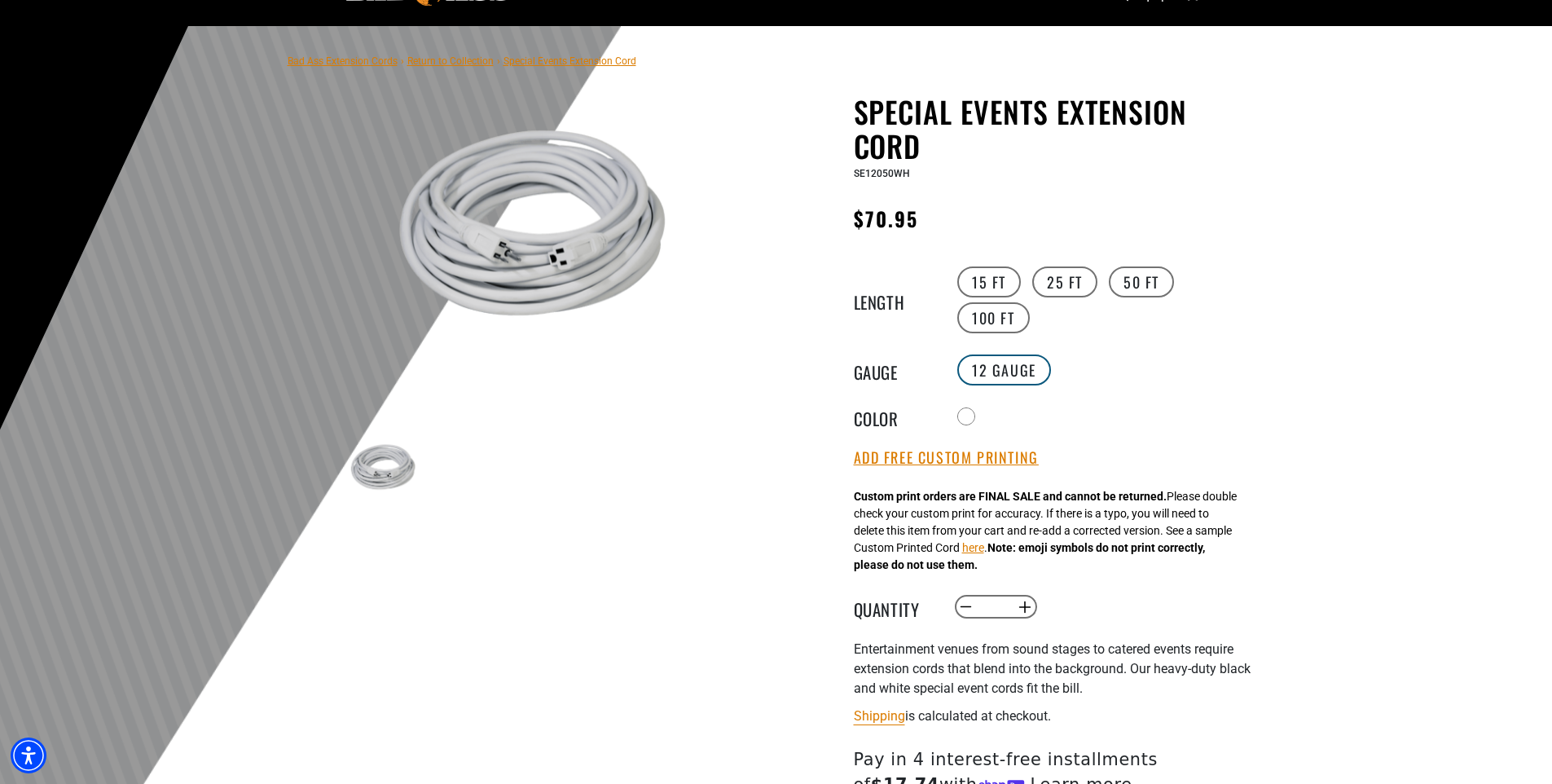
scroll to position [0, 0]
